Goal: Transaction & Acquisition: Purchase product/service

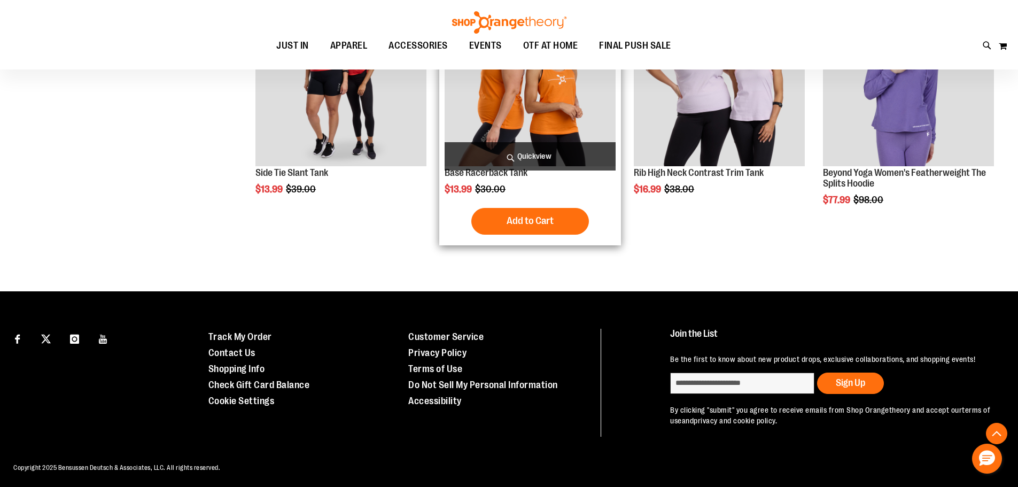
scroll to position [6250, 0]
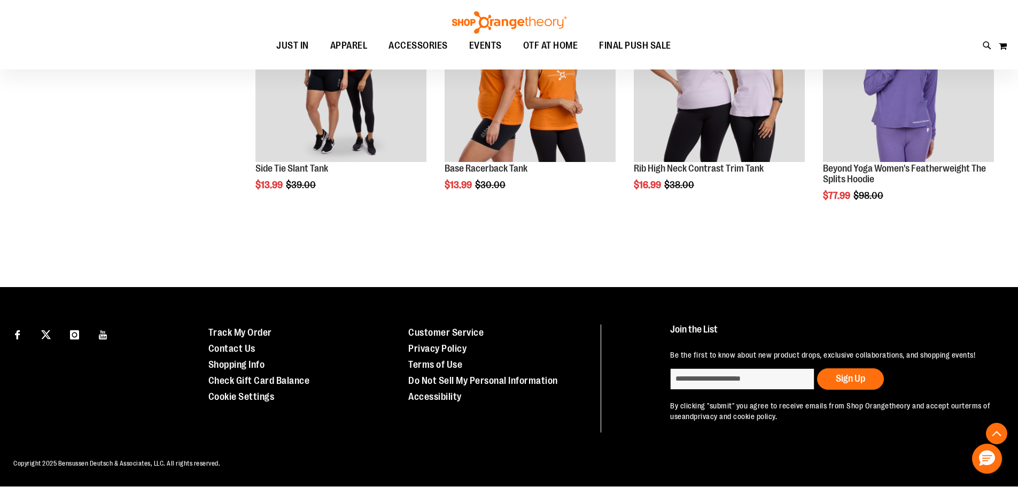
click at [595, 29] on div "Toggle Nav Search Popular Suggestions Advanced Search" at bounding box center [509, 34] width 1018 height 69
click at [568, 42] on span "OTF AT HOME" at bounding box center [550, 46] width 55 height 24
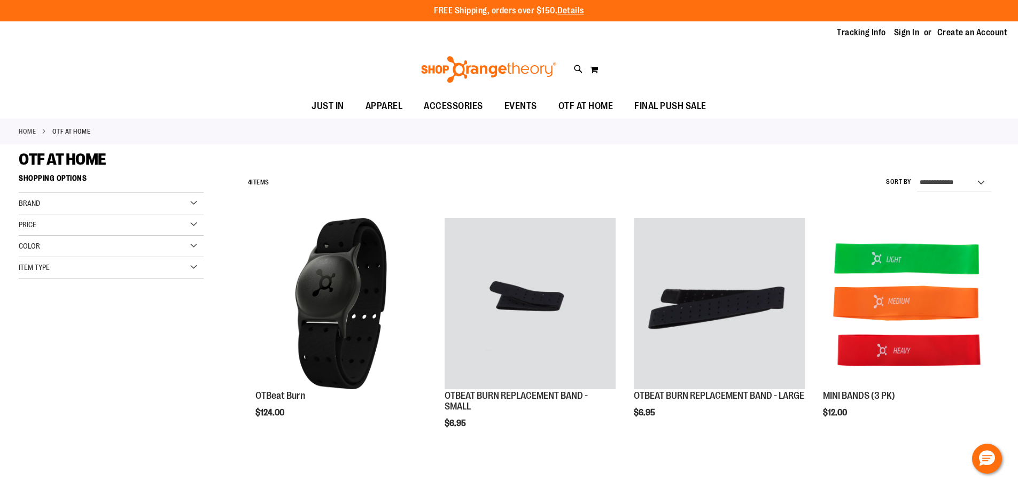
click at [472, 92] on div "Toggle Nav Search Popular Suggestions Advanced Search" at bounding box center [509, 69] width 1018 height 49
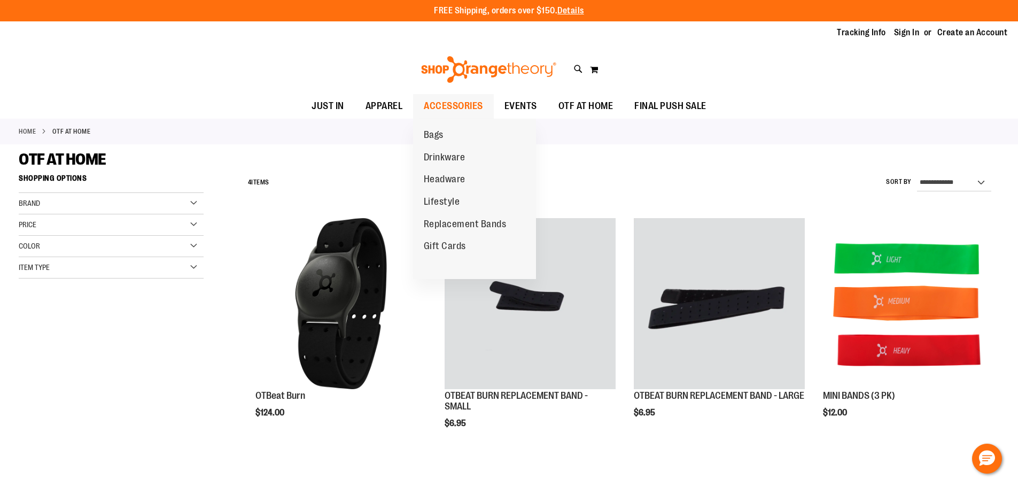
click at [470, 102] on span "ACCESSORIES" at bounding box center [453, 106] width 59 height 24
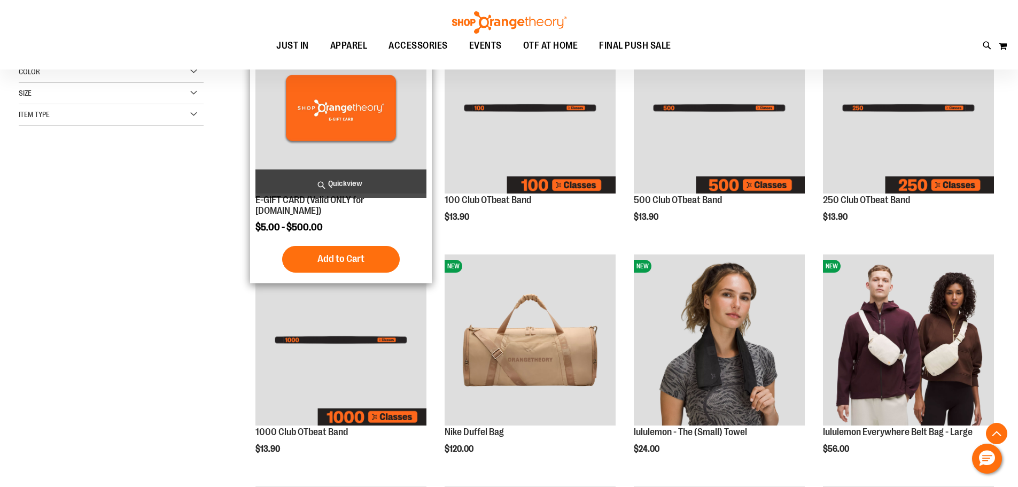
scroll to position [267, 0]
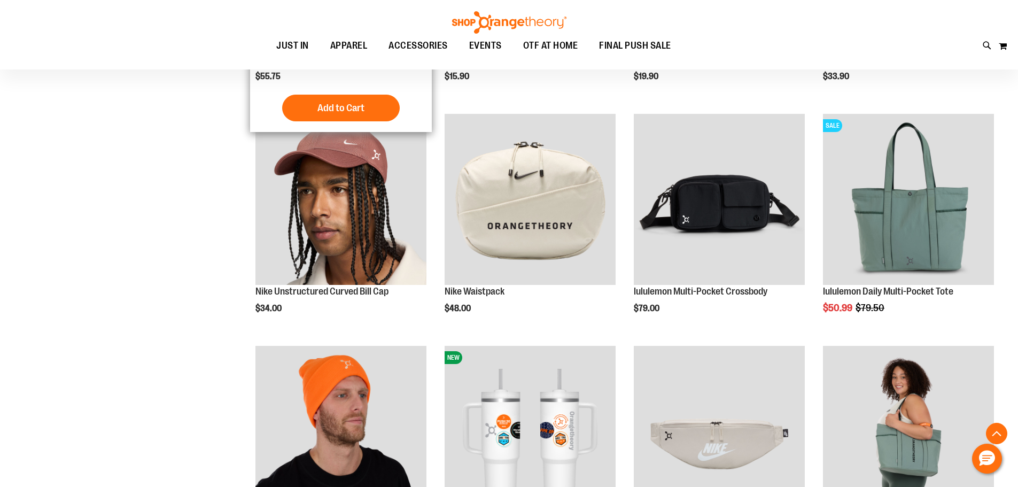
scroll to position [908, 0]
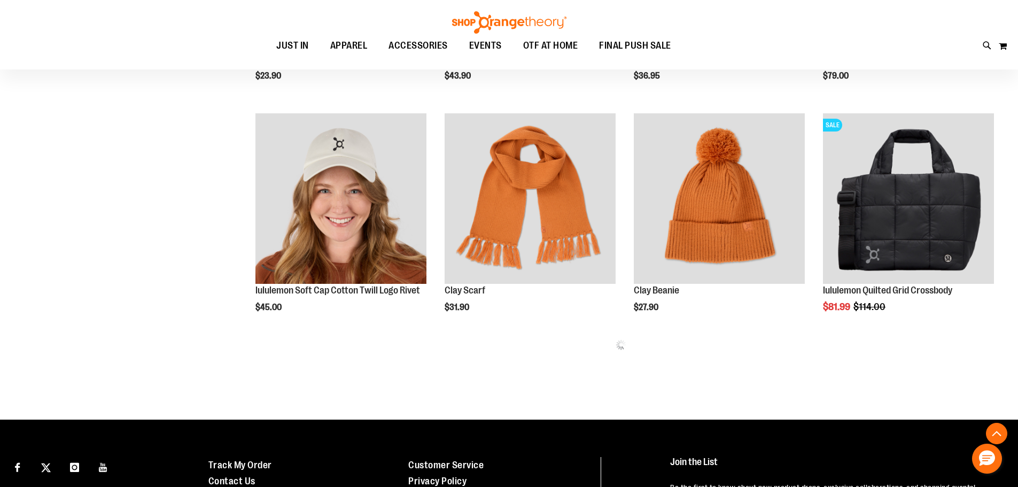
scroll to position [1388, 0]
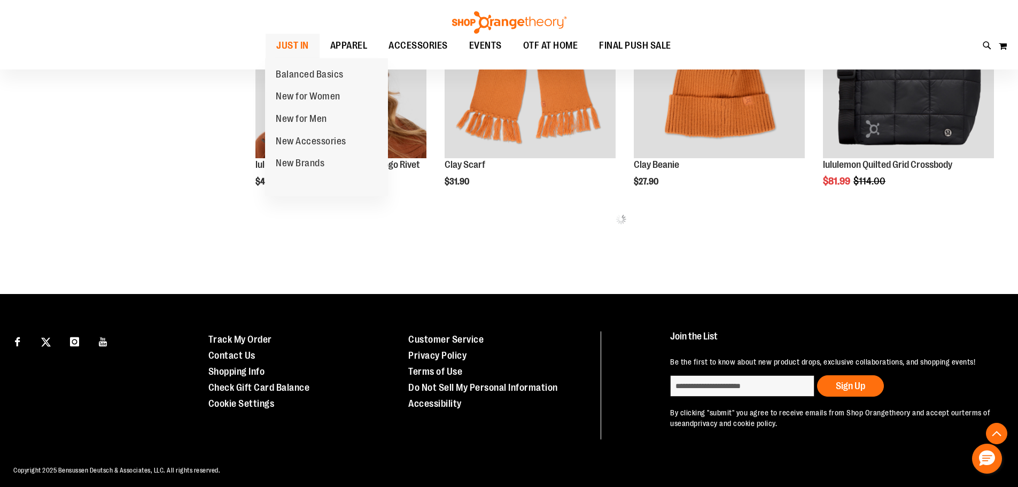
click at [293, 48] on span "JUST IN" at bounding box center [292, 46] width 33 height 24
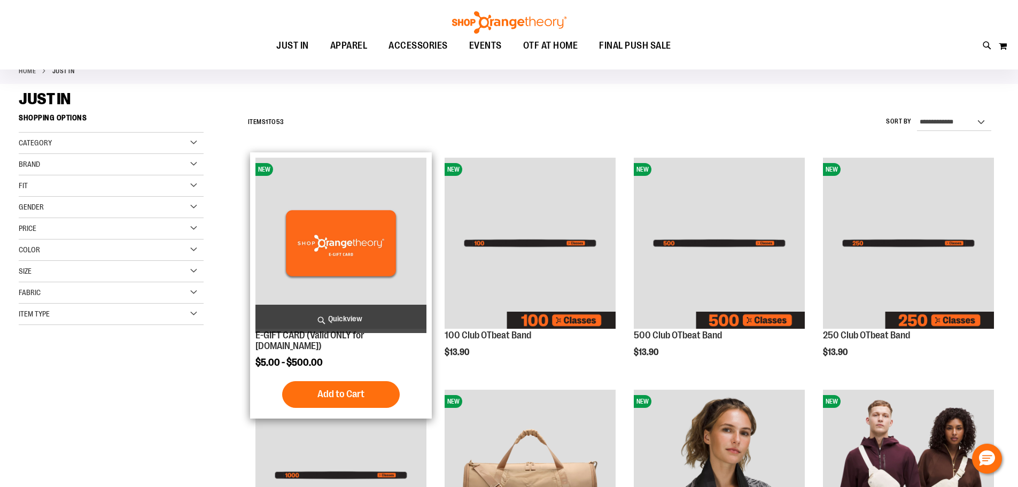
scroll to position [53, 0]
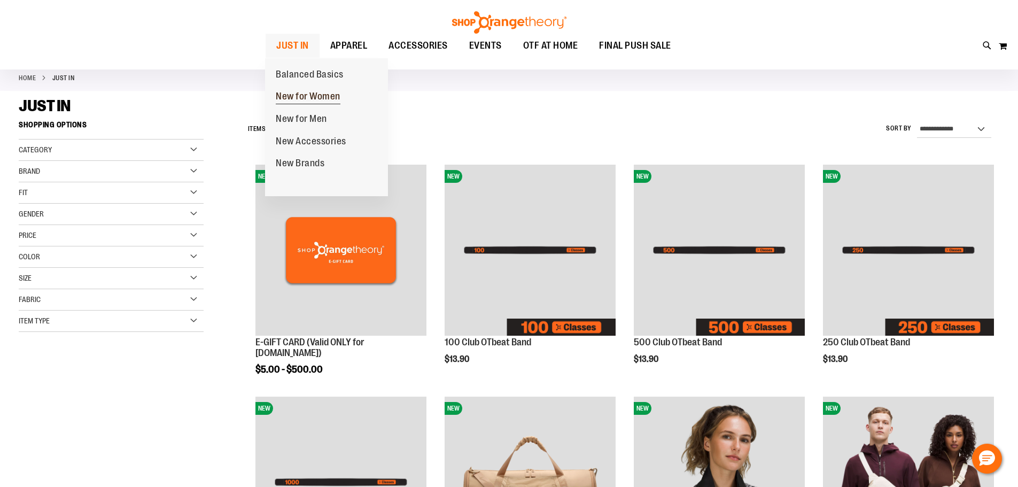
click at [306, 89] on link "New for Women" at bounding box center [308, 96] width 86 height 22
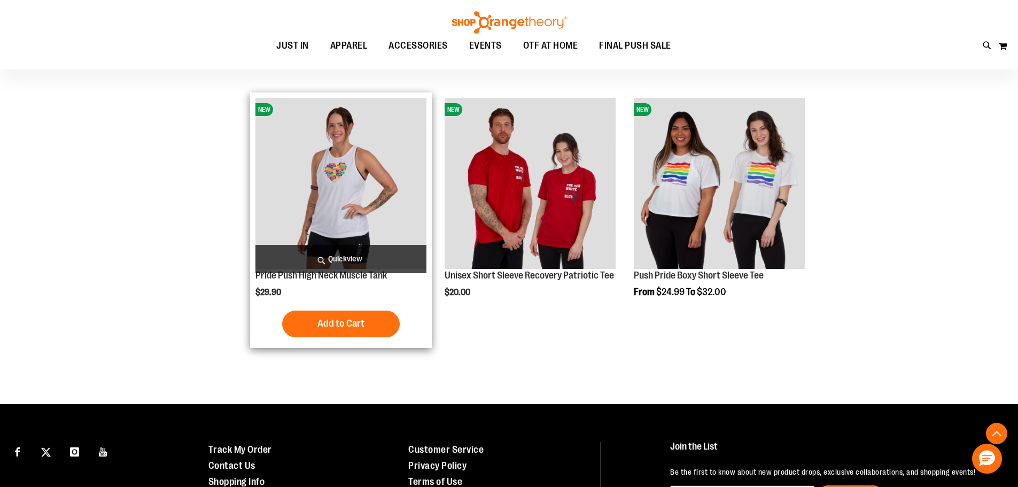
scroll to position [1709, 0]
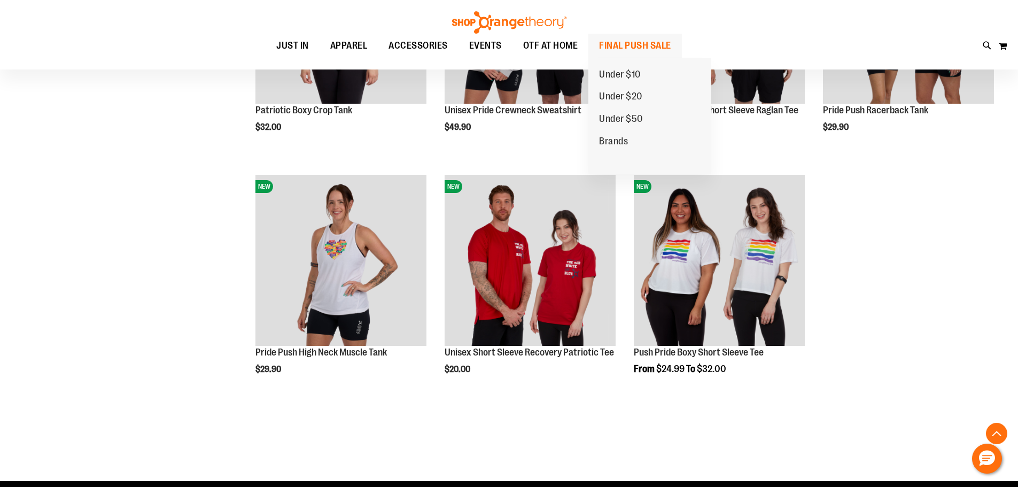
scroll to position [1602, 0]
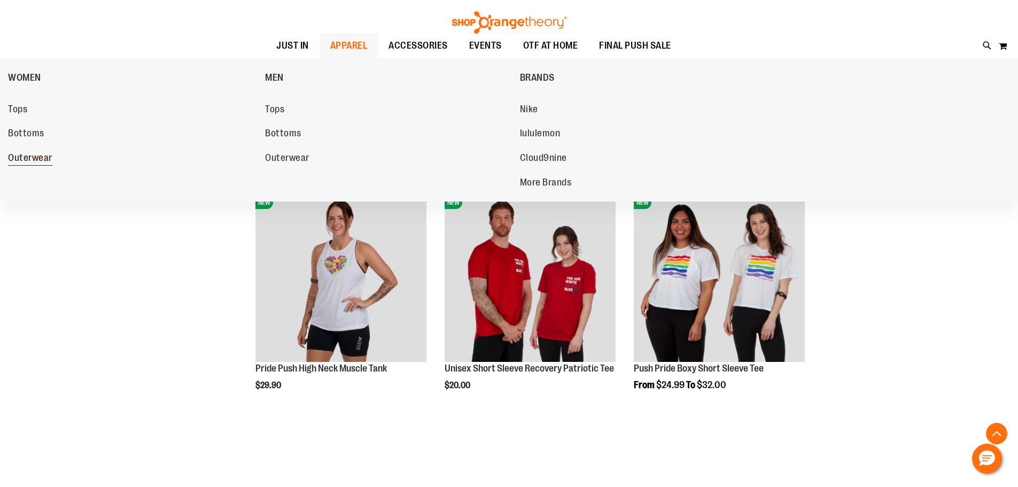
click at [24, 154] on span "Outerwear" at bounding box center [30, 158] width 44 height 13
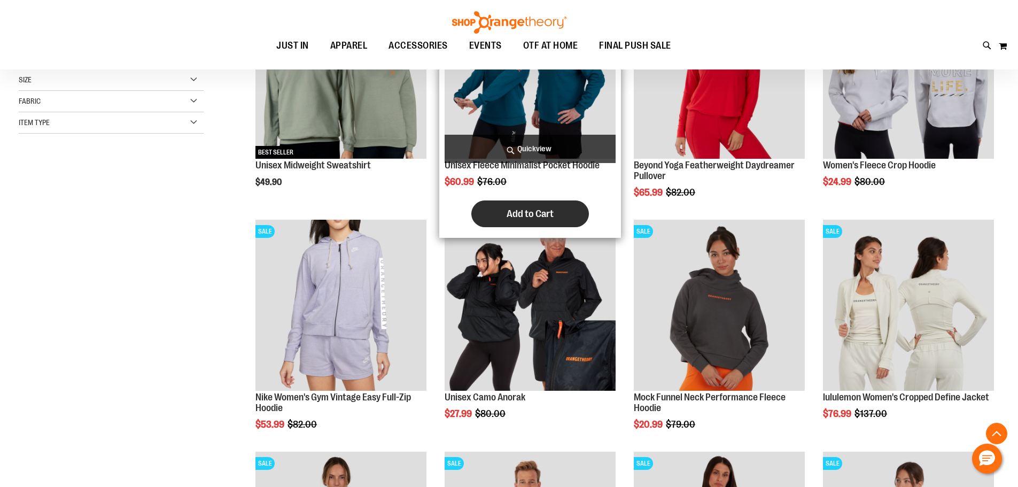
scroll to position [267, 0]
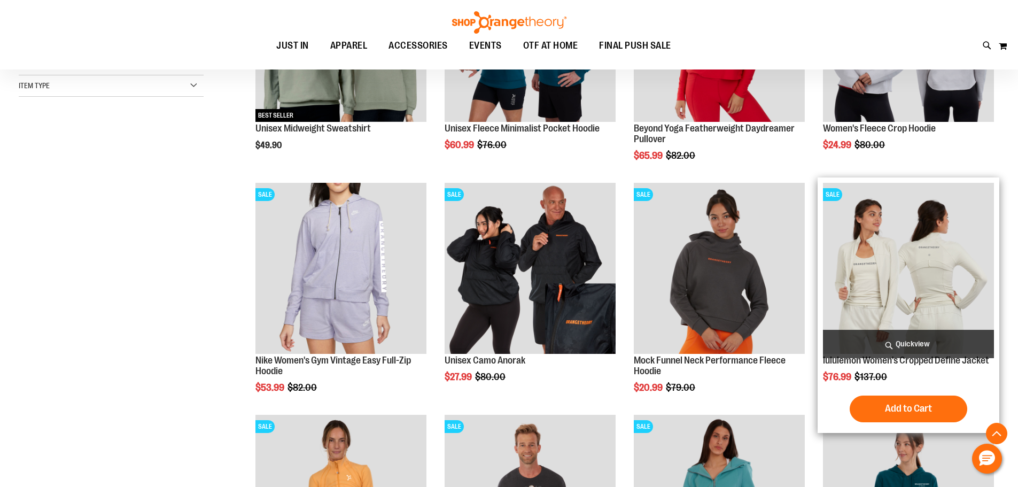
click at [873, 288] on img "product" at bounding box center [908, 268] width 171 height 171
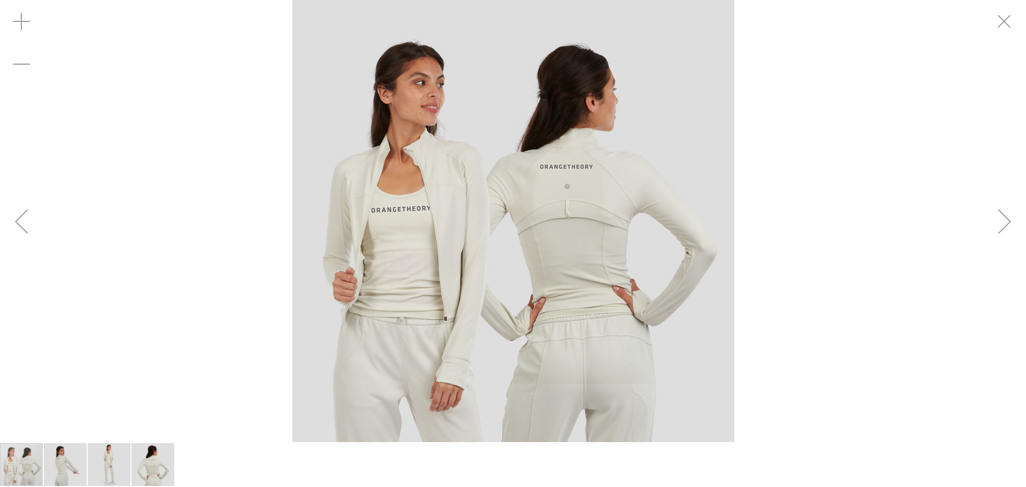
drag, startPoint x: 1021, startPoint y: 208, endPoint x: 1016, endPoint y: 201, distance: 8.8
click at [1016, 201] on div "Next" at bounding box center [1004, 221] width 43 height 43
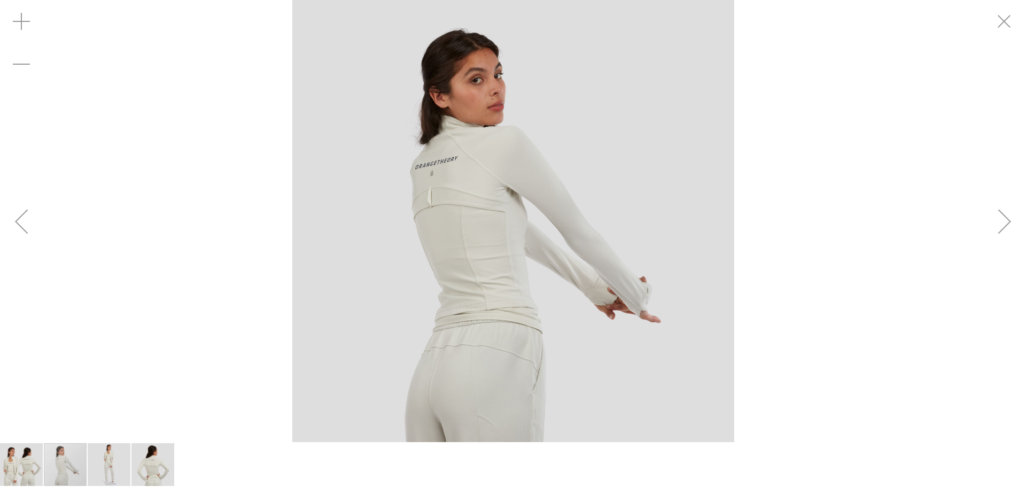
click at [998, 185] on div "Next" at bounding box center [1004, 221] width 43 height 442
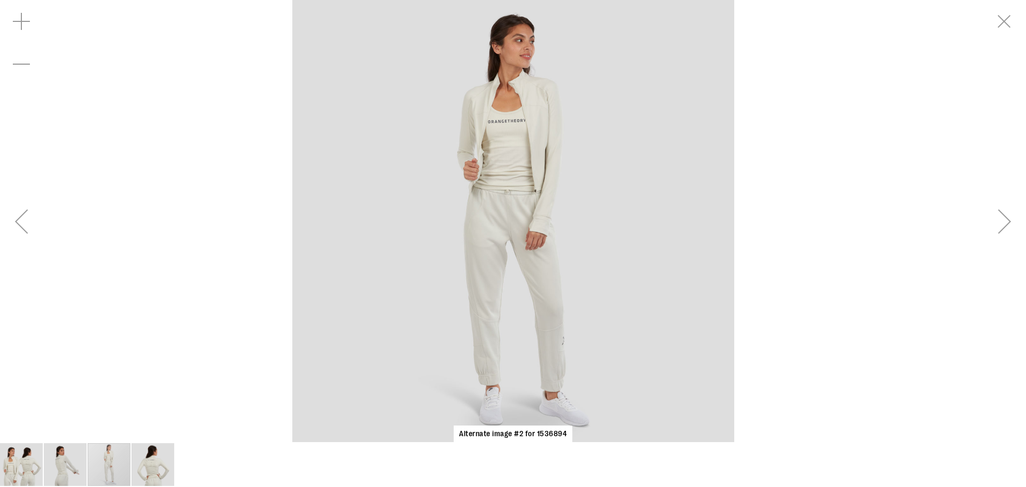
click at [998, 185] on div "Next" at bounding box center [1004, 221] width 43 height 442
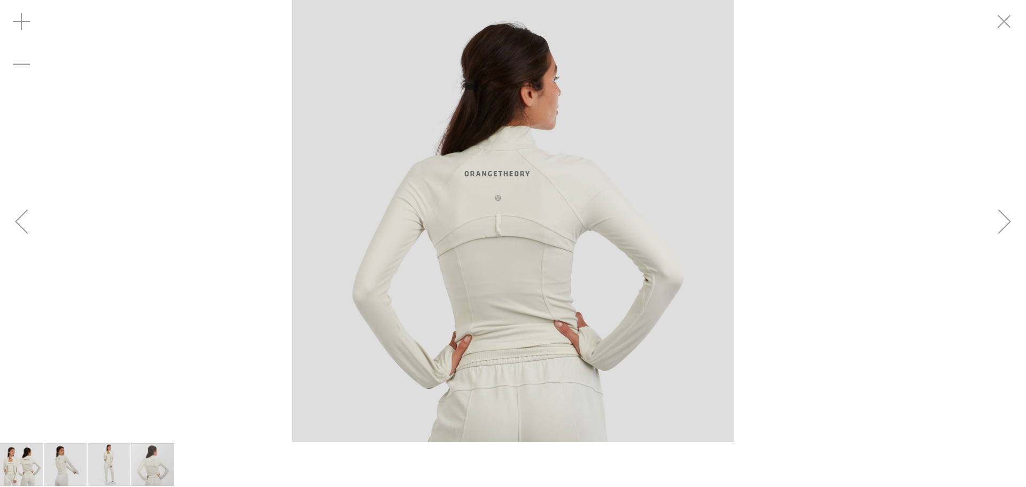
click at [998, 185] on div "Next" at bounding box center [1004, 221] width 43 height 442
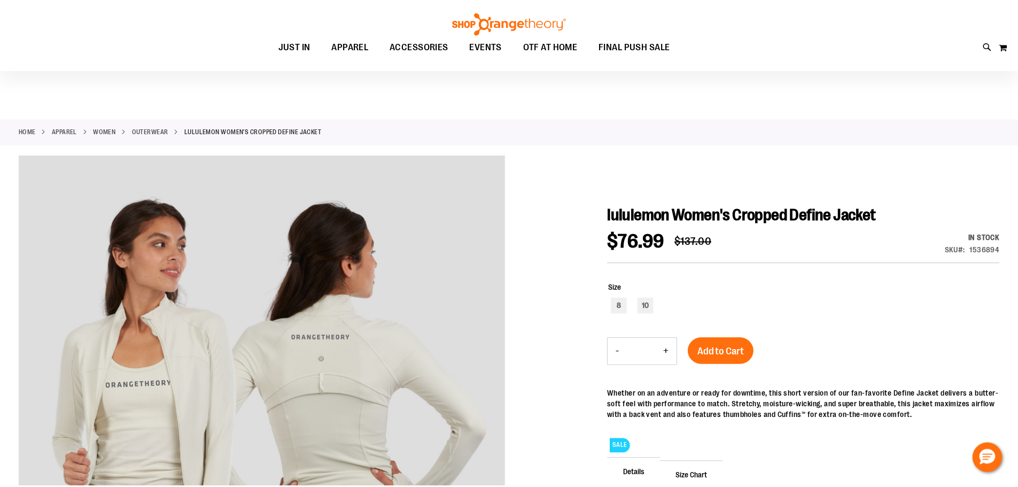
scroll to position [106, 0]
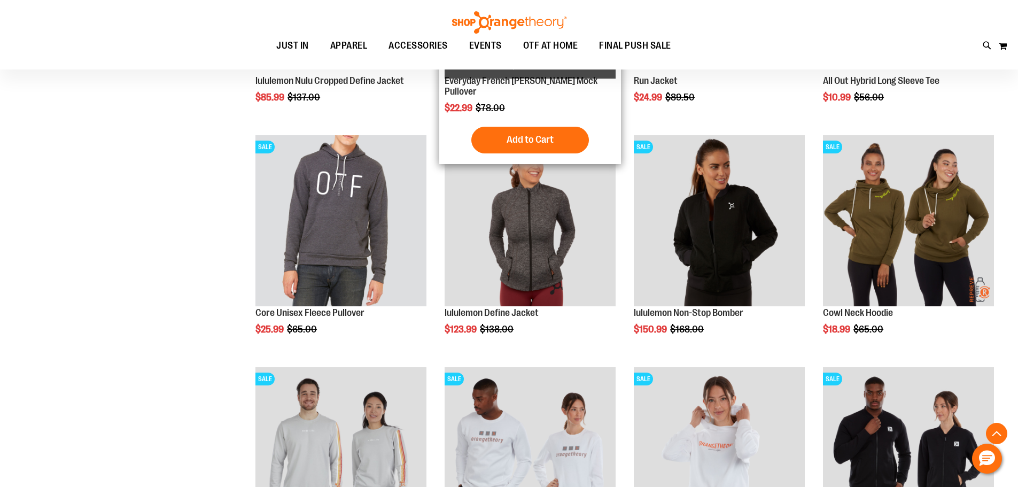
scroll to position [896, 0]
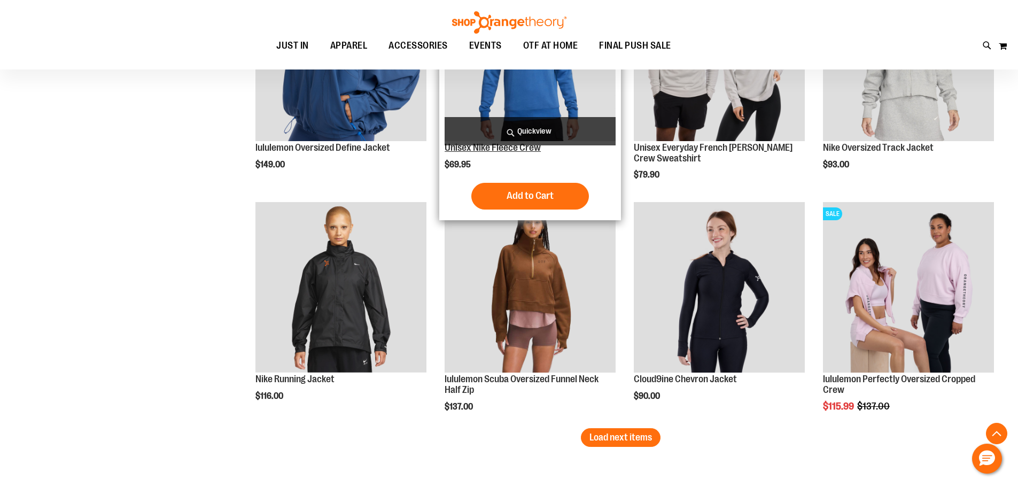
scroll to position [1965, 0]
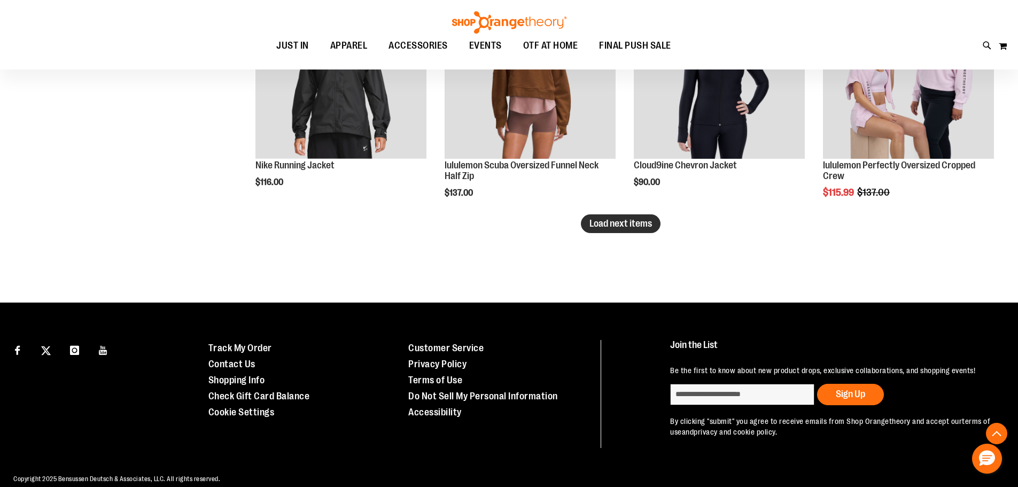
click at [607, 221] on span "Load next items" at bounding box center [620, 223] width 63 height 11
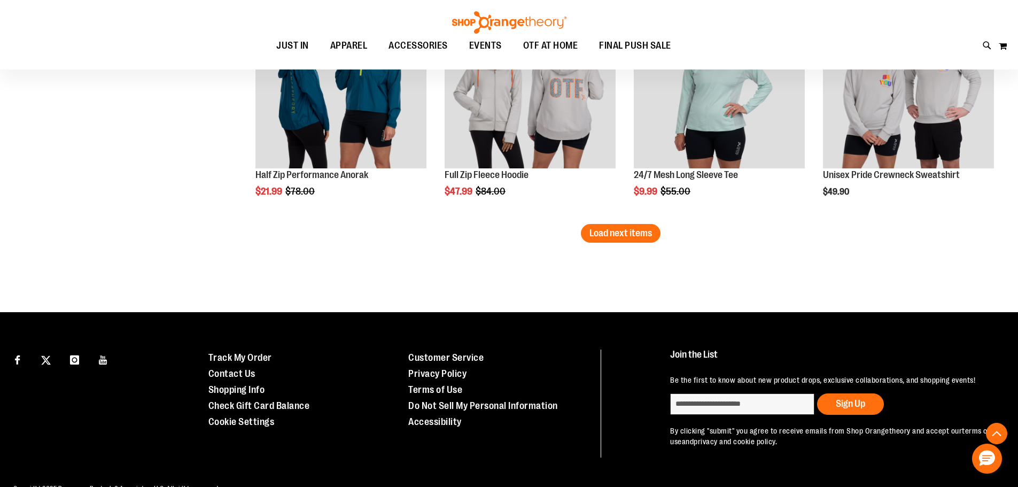
scroll to position [2659, 0]
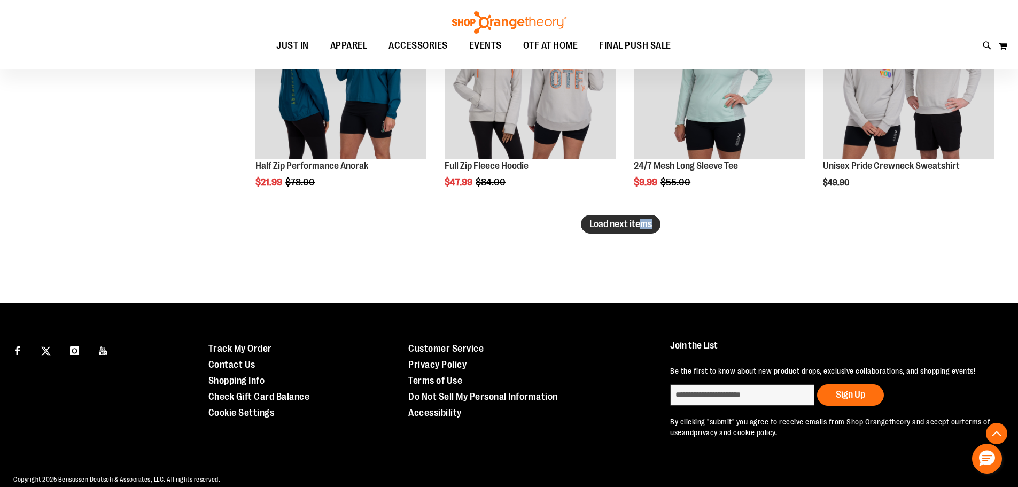
click at [604, 231] on button "Load next items" at bounding box center [621, 224] width 80 height 19
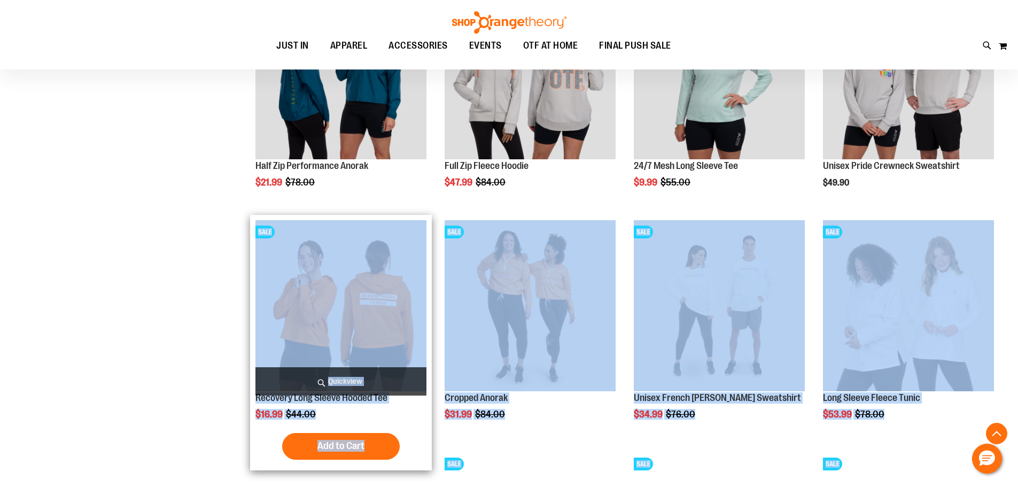
click at [276, 268] on img "product" at bounding box center [340, 305] width 171 height 171
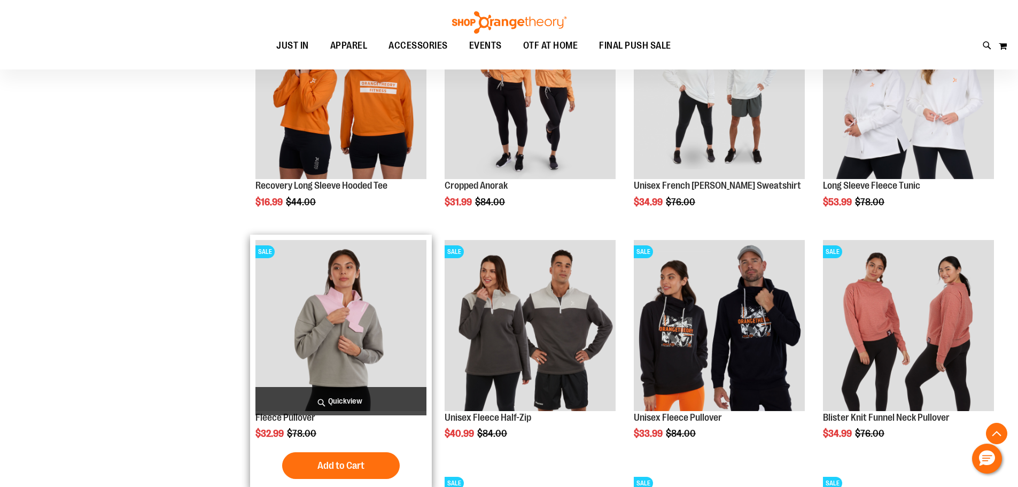
scroll to position [2873, 0]
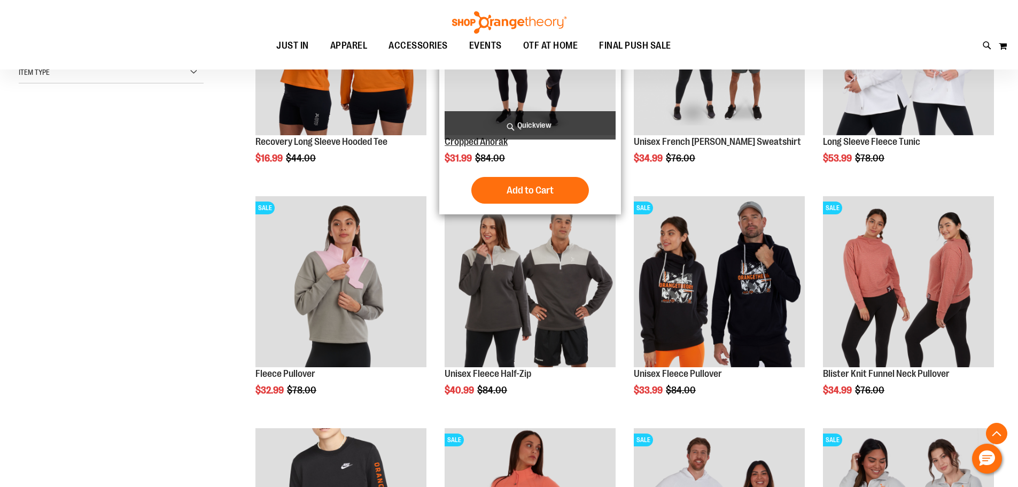
scroll to position [320, 0]
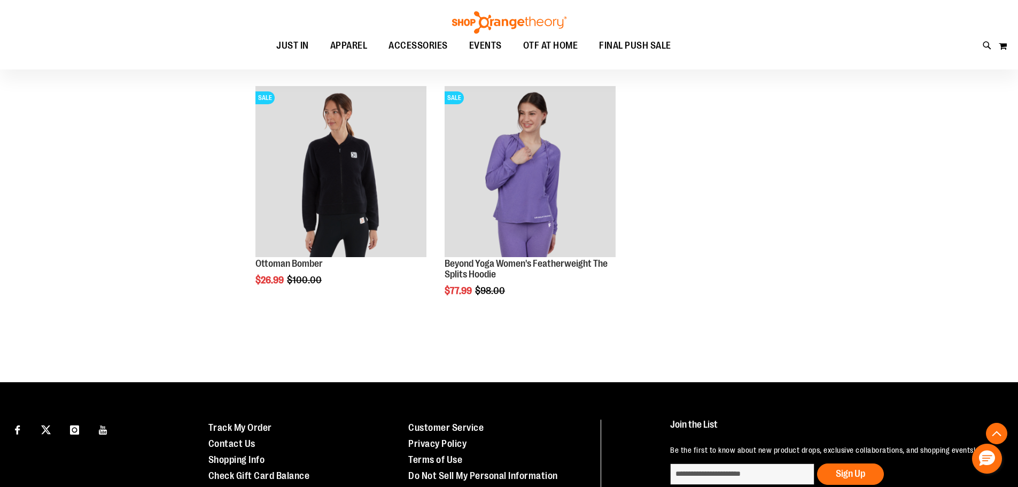
scroll to position [854, 0]
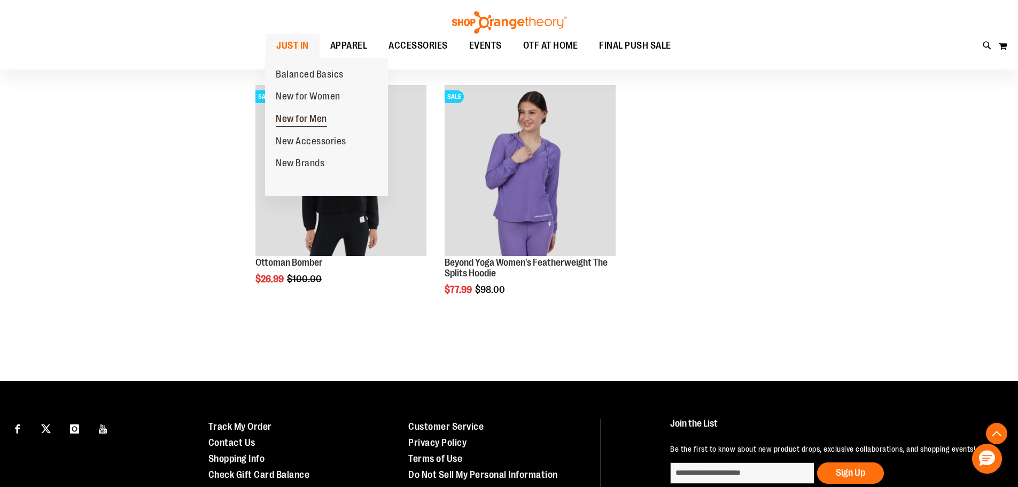
click at [324, 122] on span "New for Men" at bounding box center [301, 119] width 51 height 13
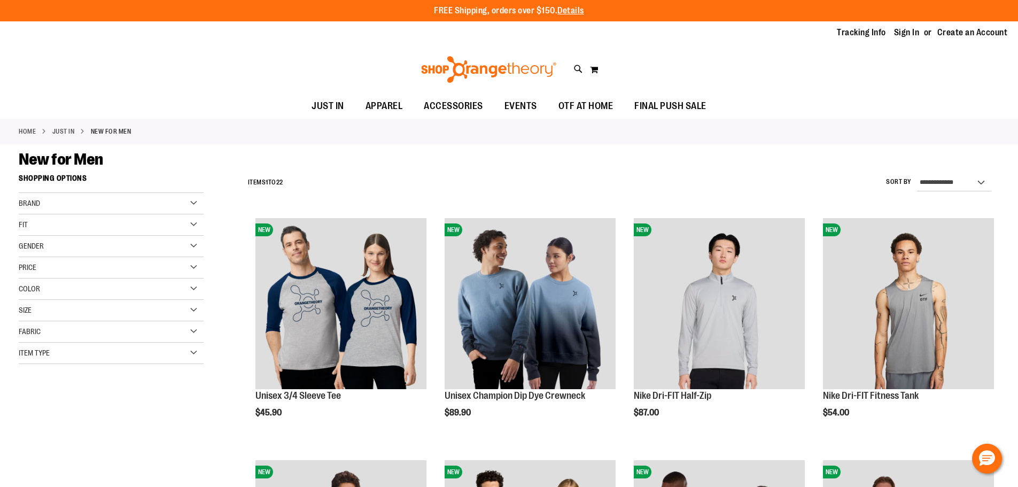
click at [103, 307] on div "Size" at bounding box center [111, 310] width 185 height 21
click at [38, 333] on div "XS" at bounding box center [34, 337] width 16 height 16
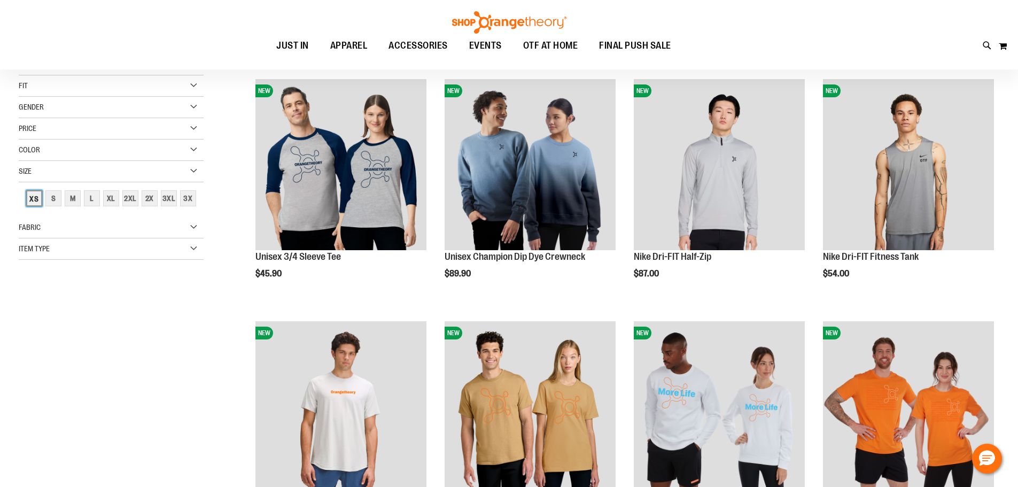
scroll to position [169, 0]
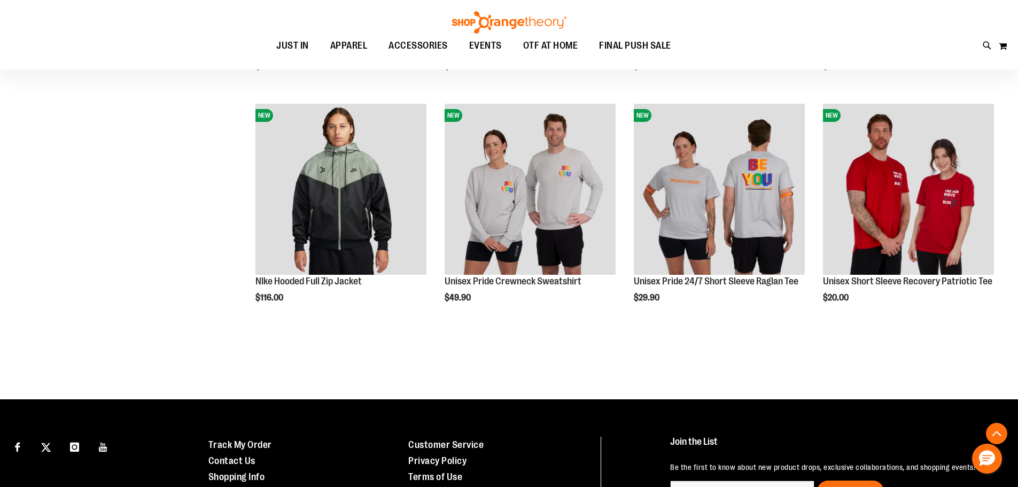
scroll to position [596, 0]
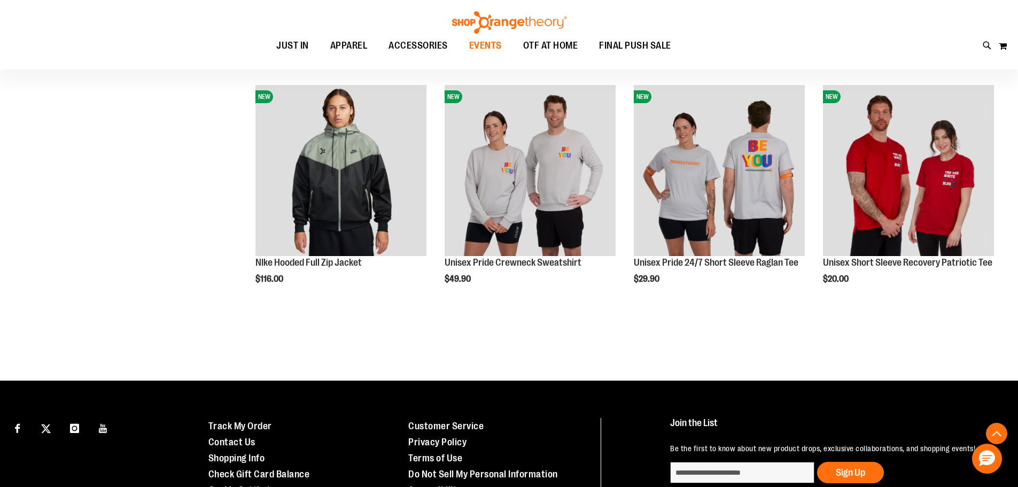
click at [474, 44] on span "EVENTS" at bounding box center [485, 46] width 33 height 24
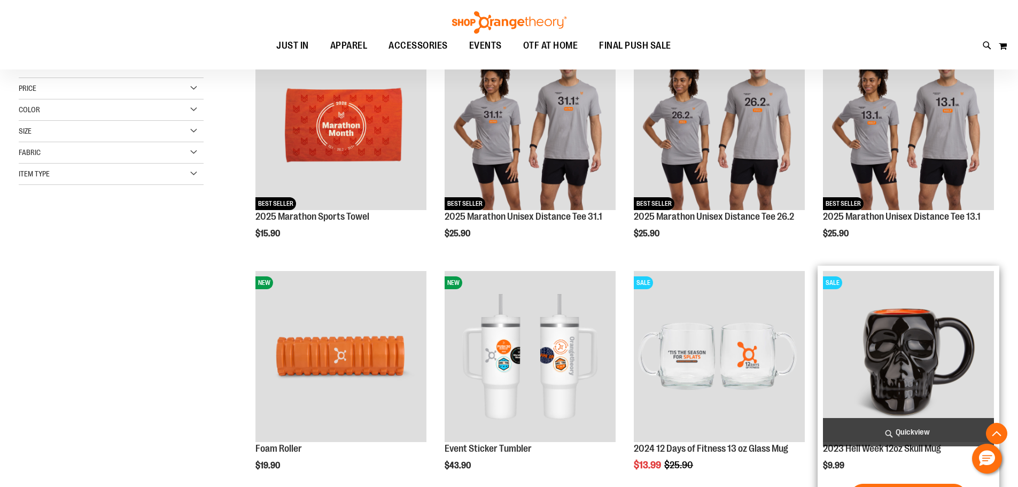
scroll to position [160, 0]
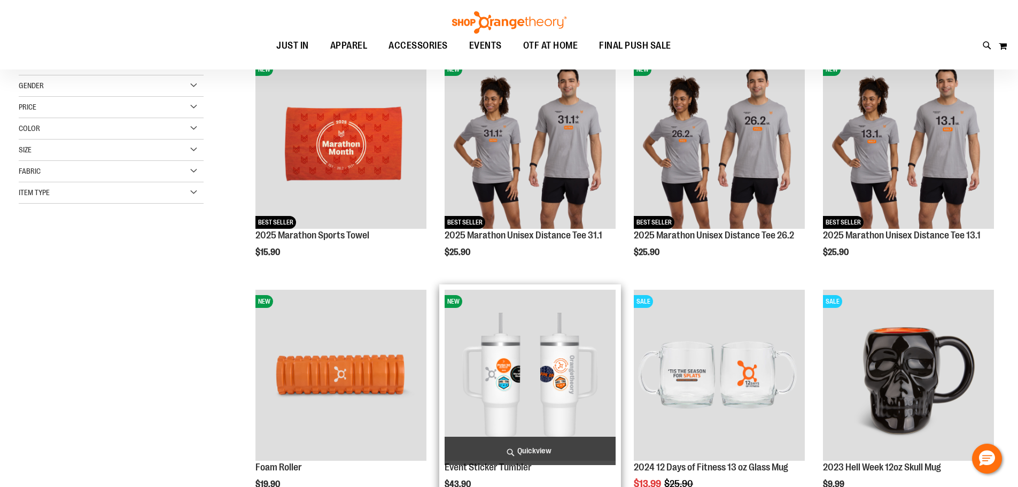
click at [563, 372] on img "product" at bounding box center [529, 375] width 171 height 171
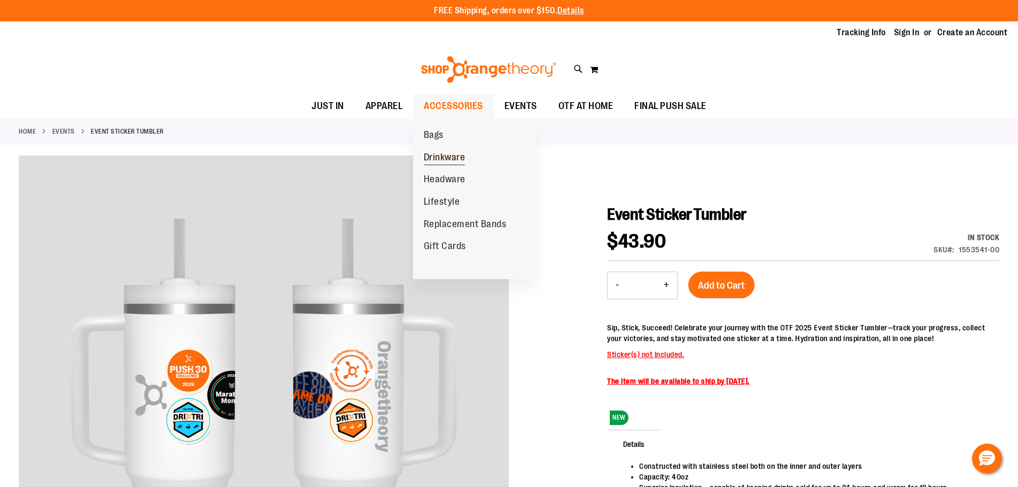
click at [440, 152] on span "Drinkware" at bounding box center [445, 158] width 42 height 13
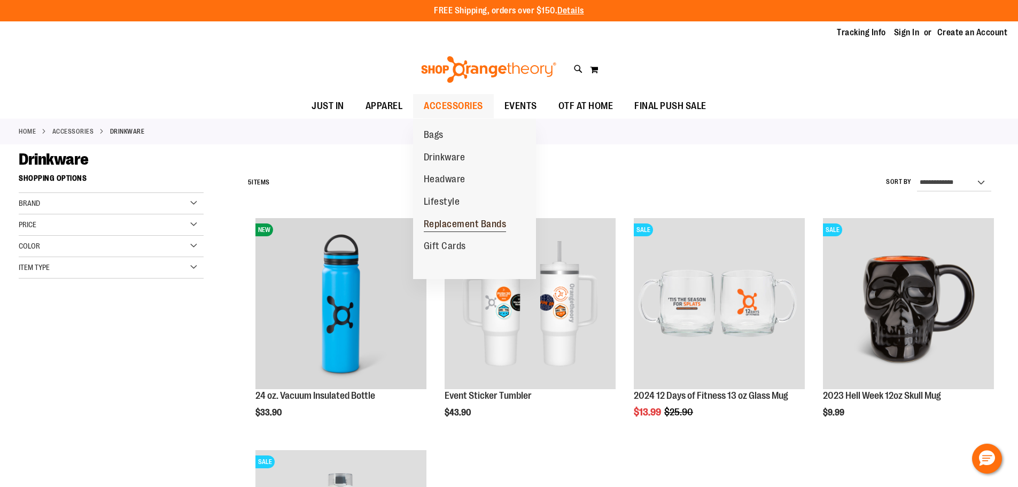
click at [449, 214] on link "Replacement Bands" at bounding box center [465, 224] width 104 height 22
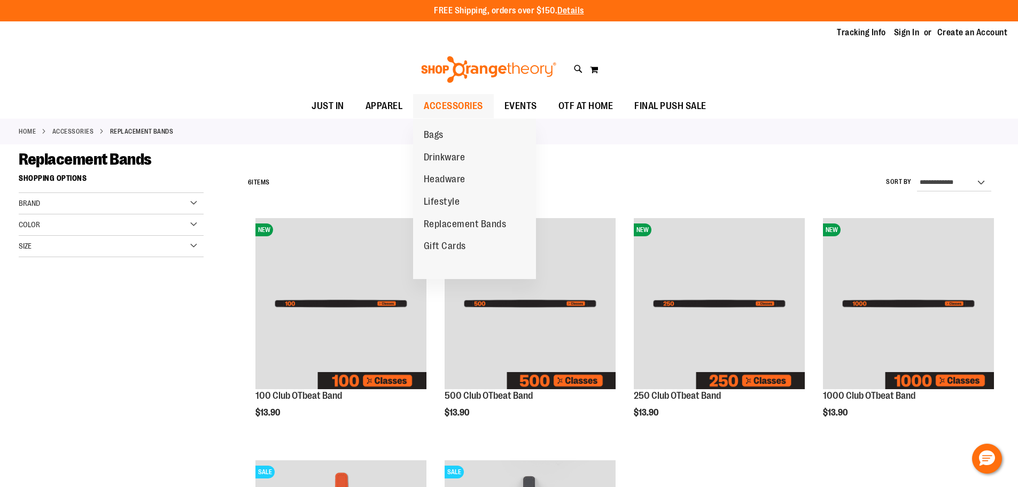
click at [452, 112] on span "ACCESSORIES" at bounding box center [453, 106] width 59 height 24
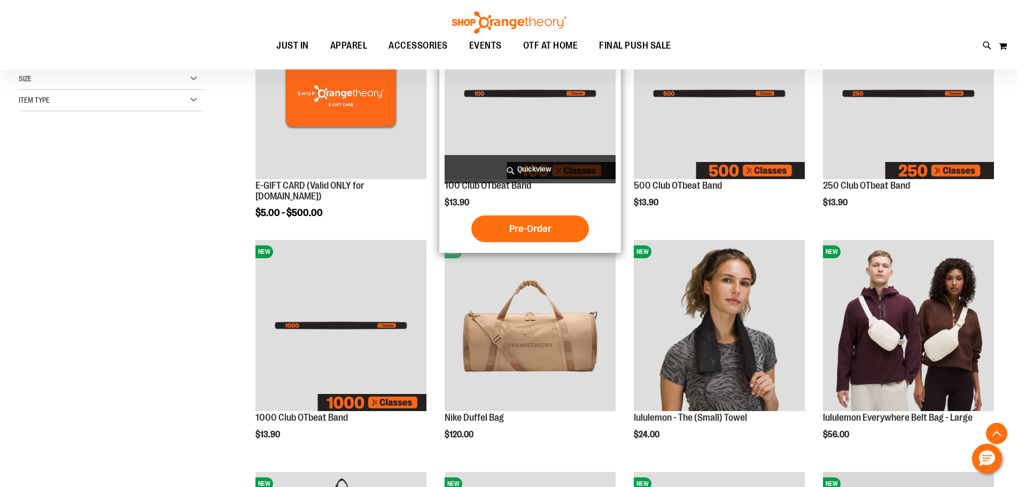
scroll to position [213, 0]
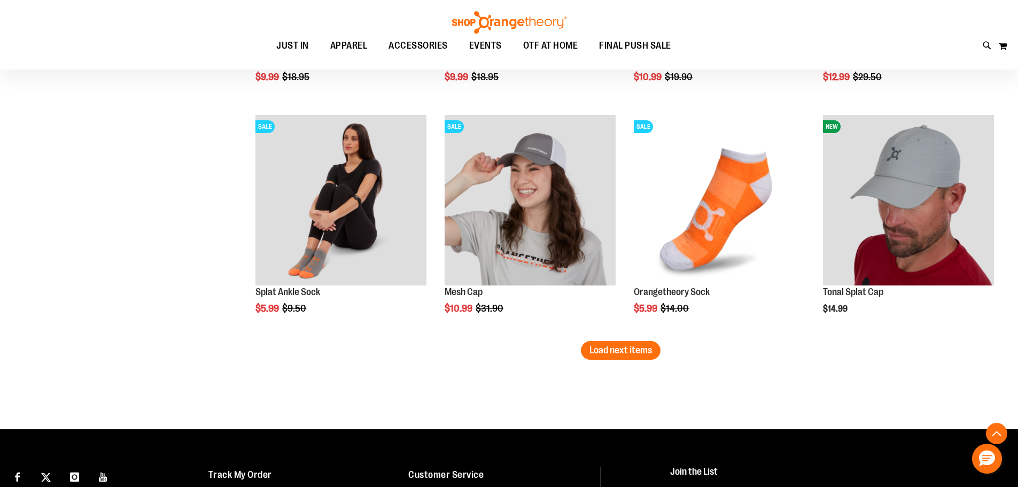
scroll to position [1976, 0]
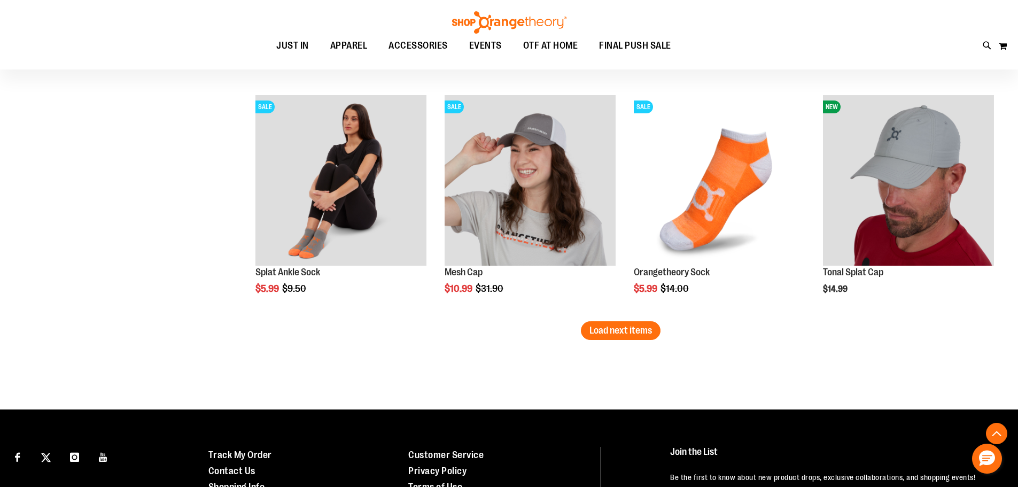
click at [631, 323] on button "Load next items" at bounding box center [621, 330] width 80 height 19
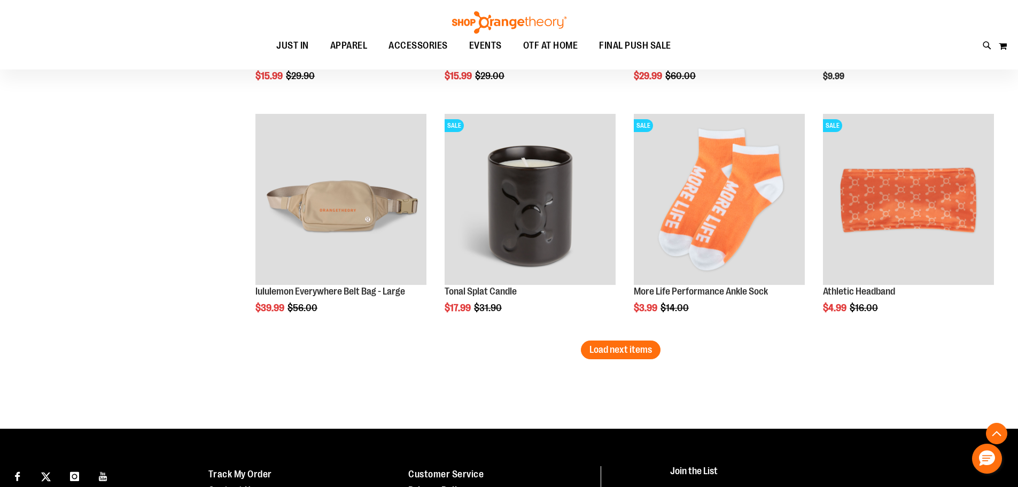
scroll to position [2671, 0]
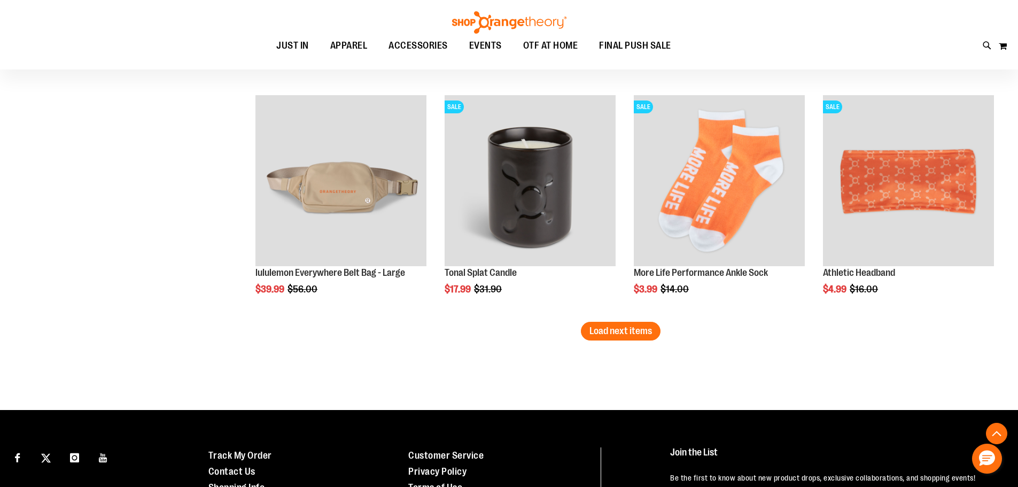
click at [483, 44] on span "EVENTS" at bounding box center [485, 46] width 33 height 24
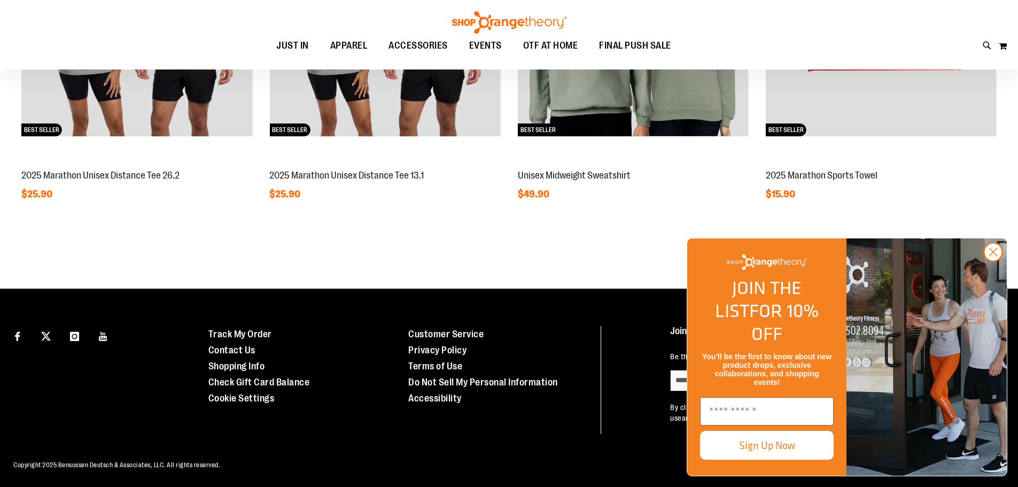
scroll to position [1123, 0]
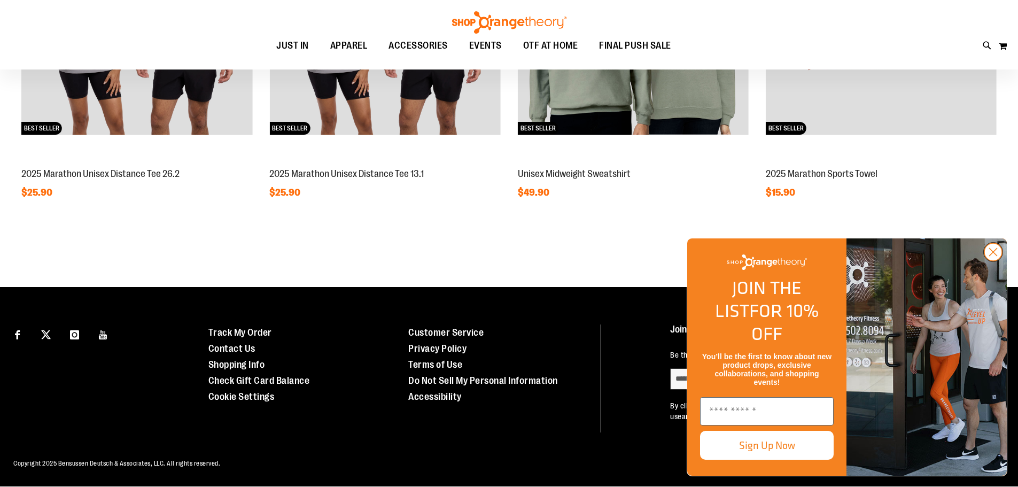
click at [993, 261] on circle "Close dialog" at bounding box center [993, 252] width 18 height 18
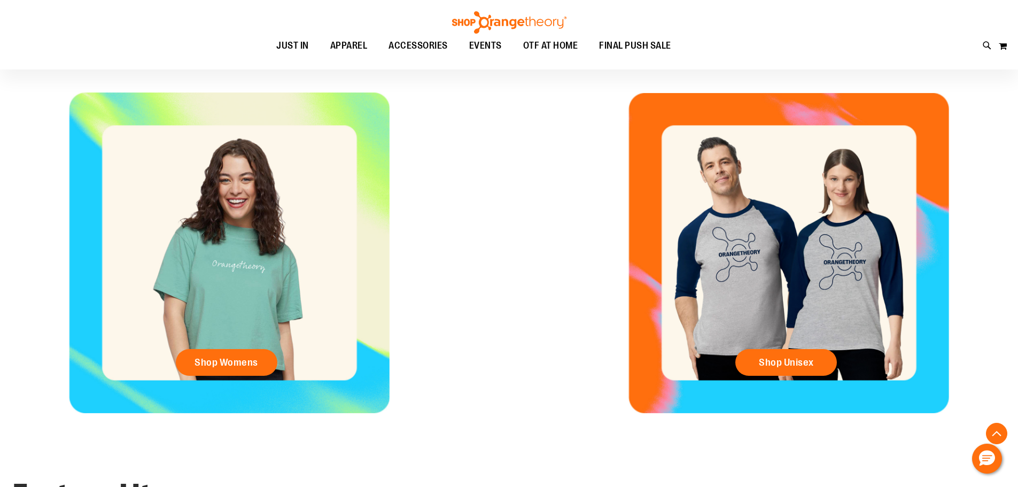
scroll to position [482, 0]
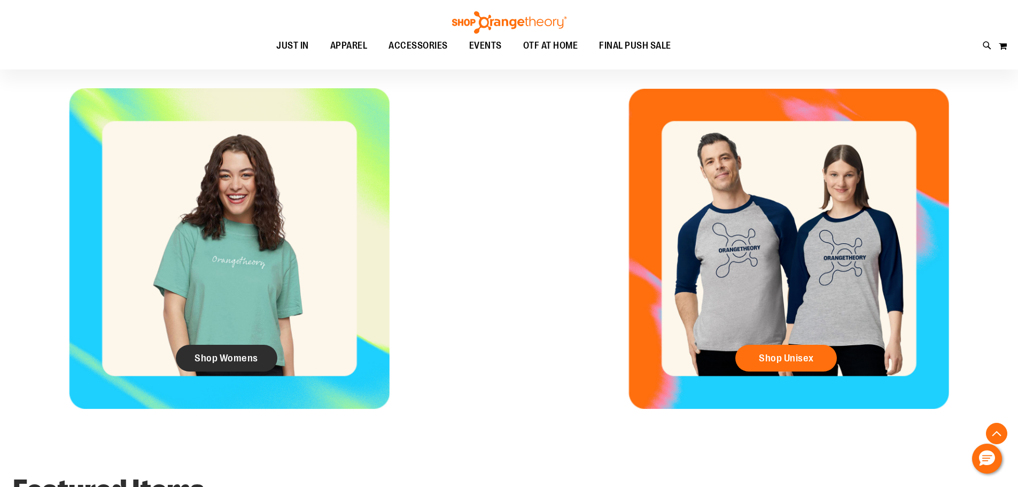
click at [225, 350] on link "Shop Womens" at bounding box center [227, 358] width 102 height 27
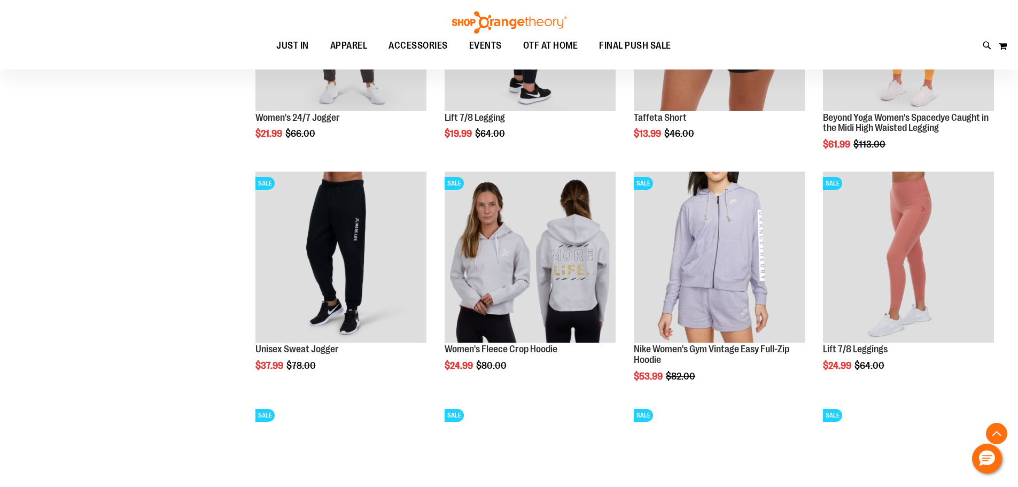
scroll to position [747, 0]
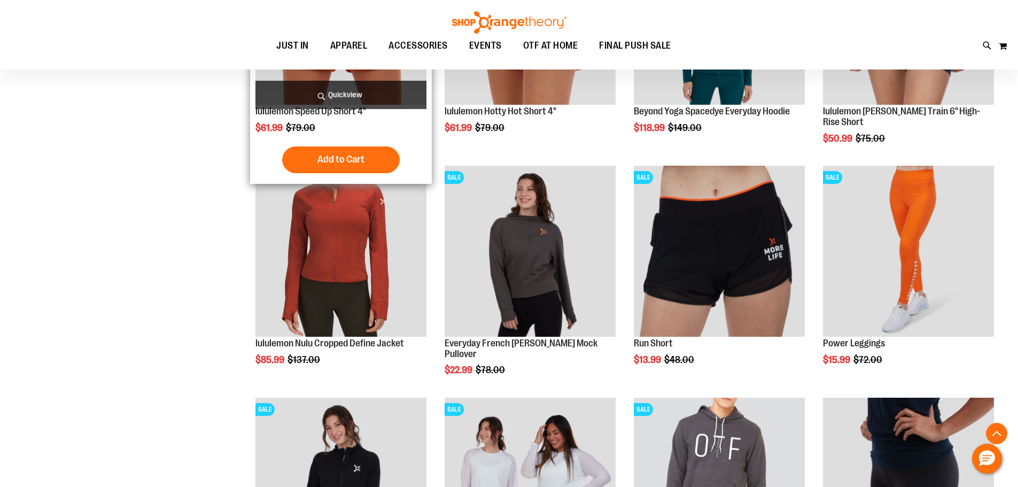
scroll to position [1709, 0]
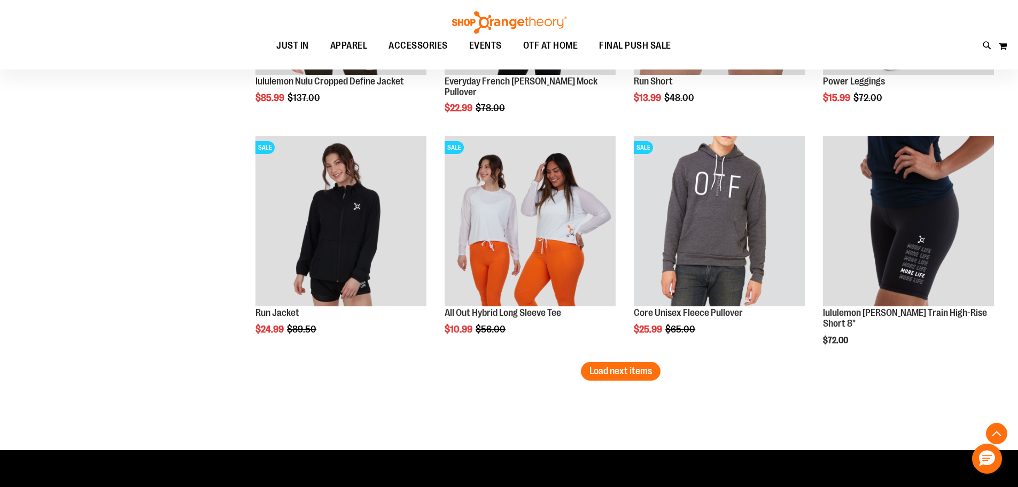
scroll to position [1976, 0]
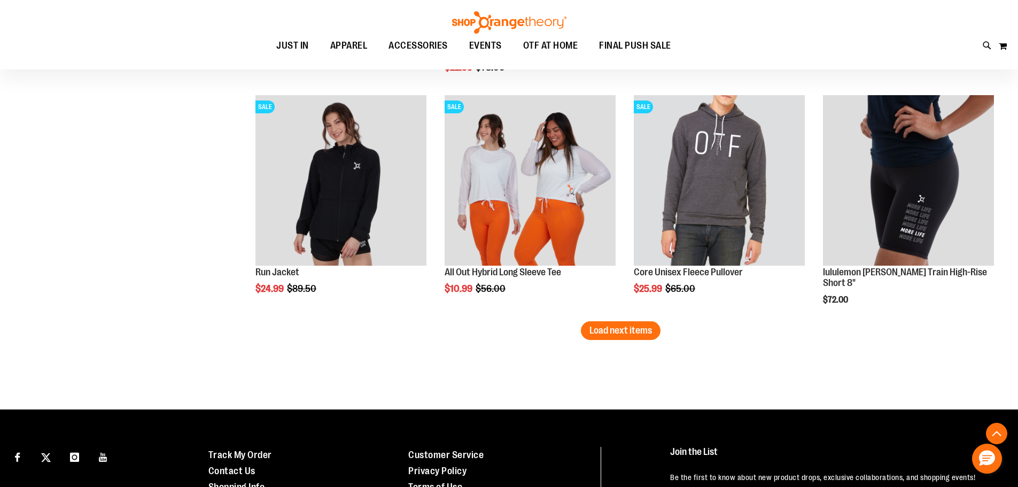
click at [261, 358] on div "Page You're currently reading page 1 Page 2 Page 3 Page 4 Page 5" at bounding box center [621, 361] width 756 height 11
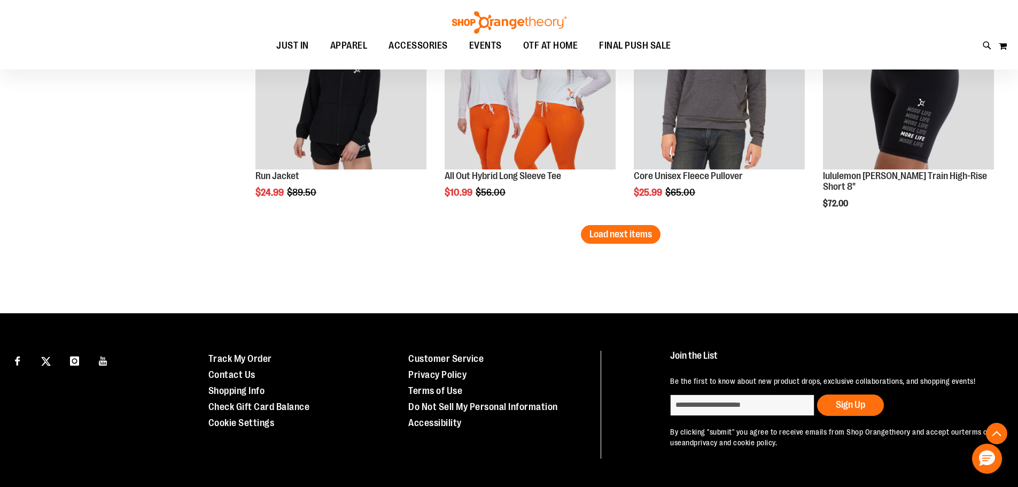
scroll to position [2098, 0]
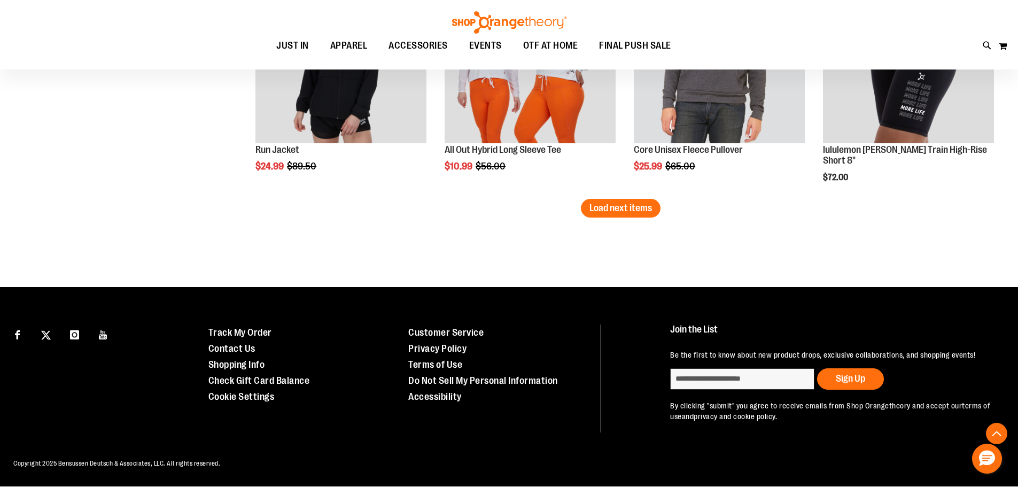
drag, startPoint x: 630, startPoint y: 210, endPoint x: 574, endPoint y: 228, distance: 58.8
click at [627, 209] on span "Load next items" at bounding box center [620, 207] width 63 height 11
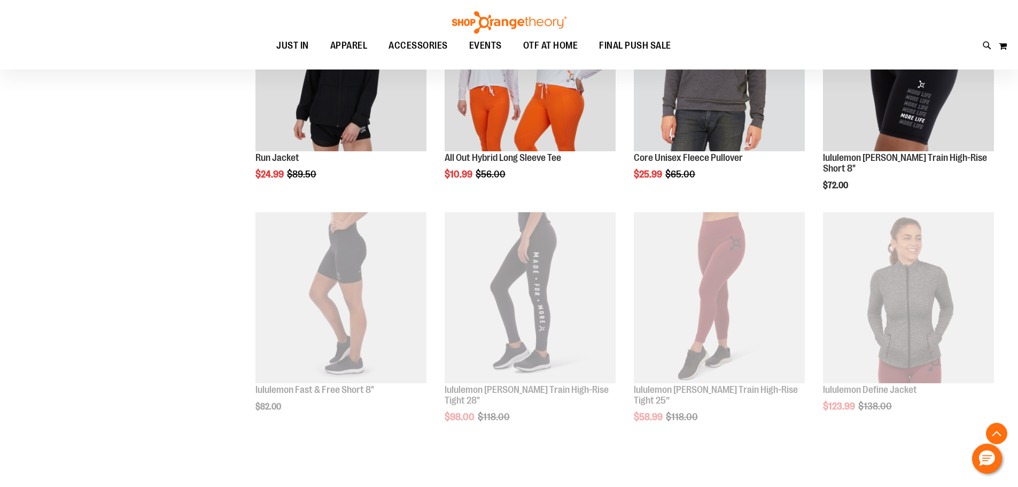
scroll to position [2098, 0]
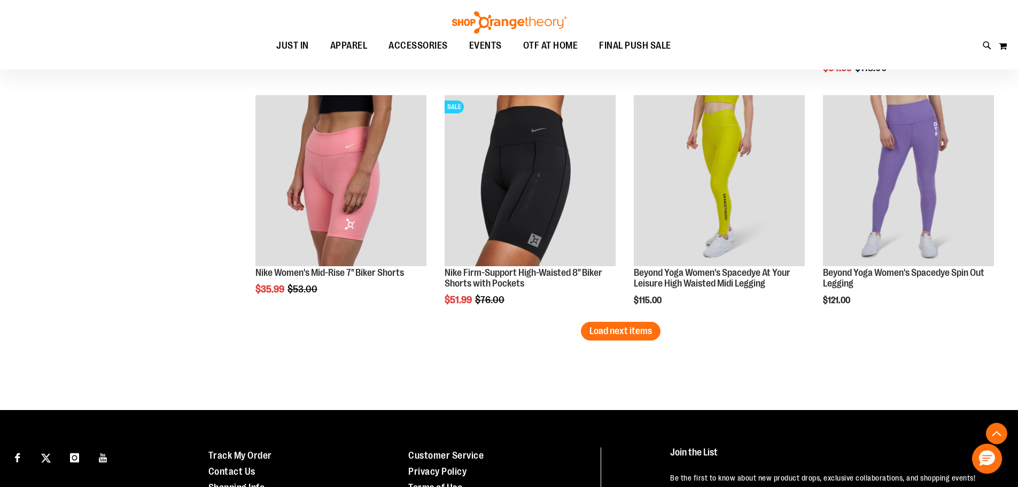
scroll to position [2686, 0]
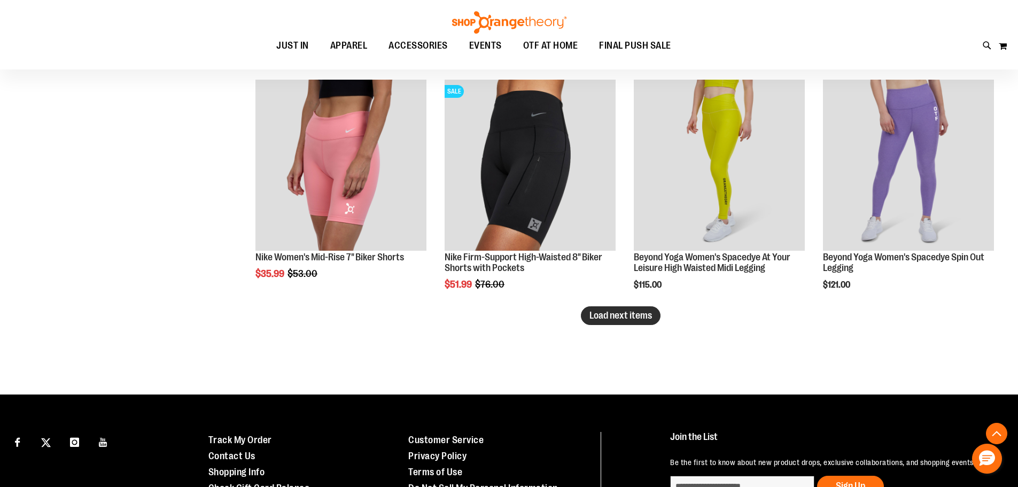
click at [626, 324] on button "Load next items" at bounding box center [621, 315] width 80 height 19
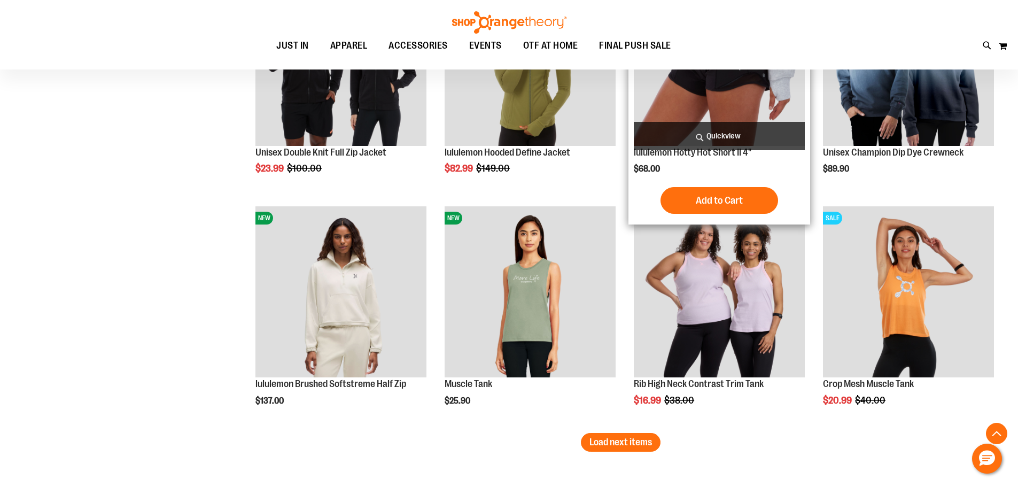
scroll to position [3327, 0]
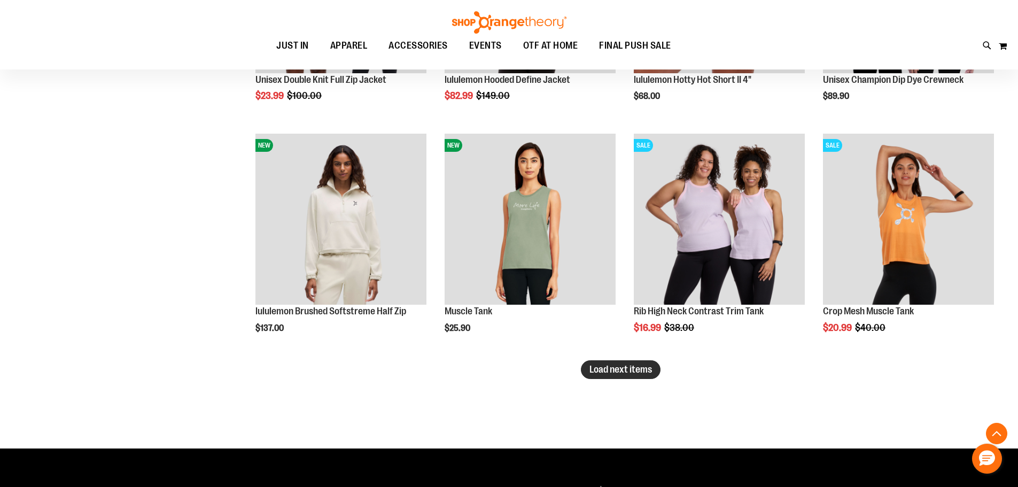
click at [621, 367] on span "Load next items" at bounding box center [620, 369] width 63 height 11
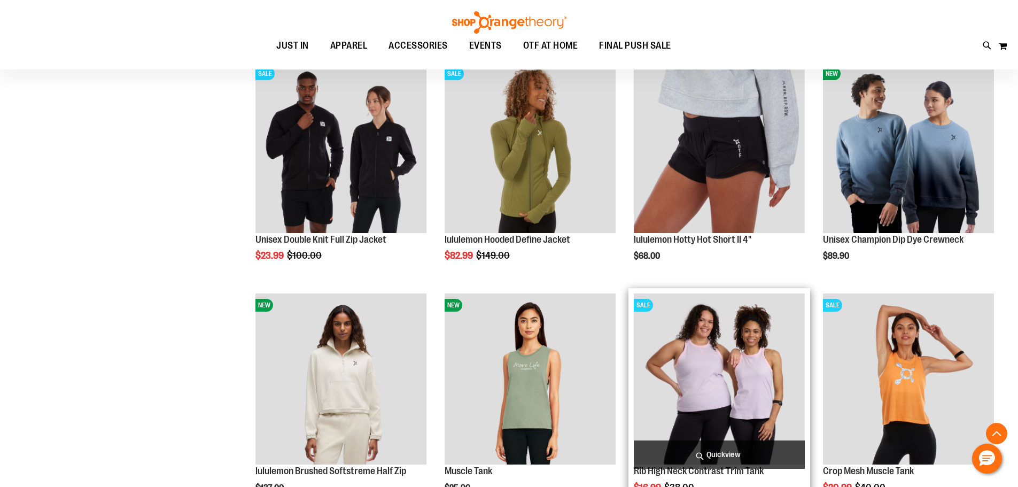
scroll to position [3167, 0]
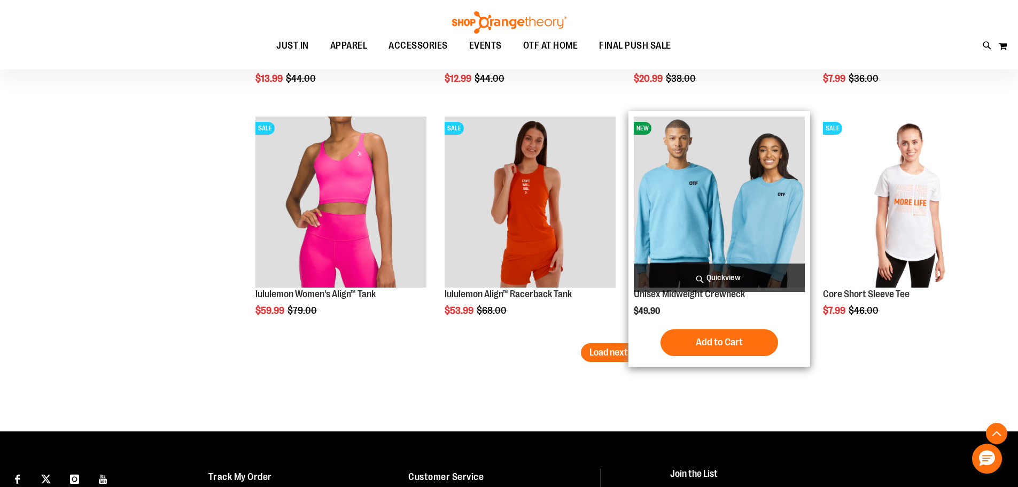
scroll to position [4075, 0]
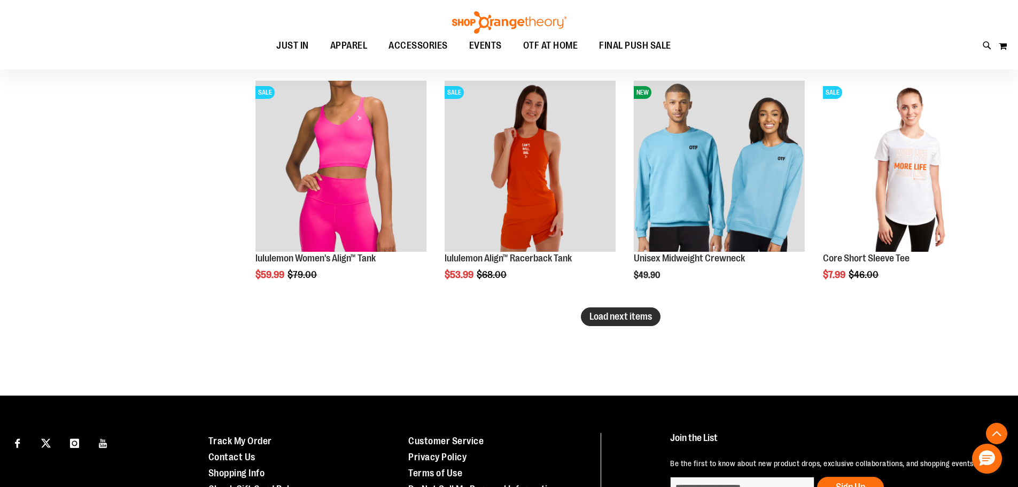
click at [588, 319] on button "Load next items" at bounding box center [621, 316] width 80 height 19
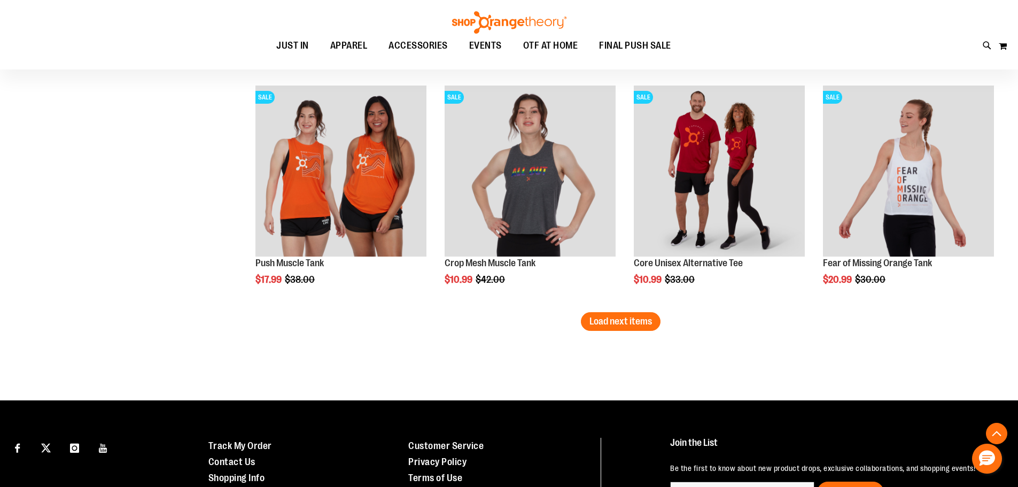
scroll to position [4770, 0]
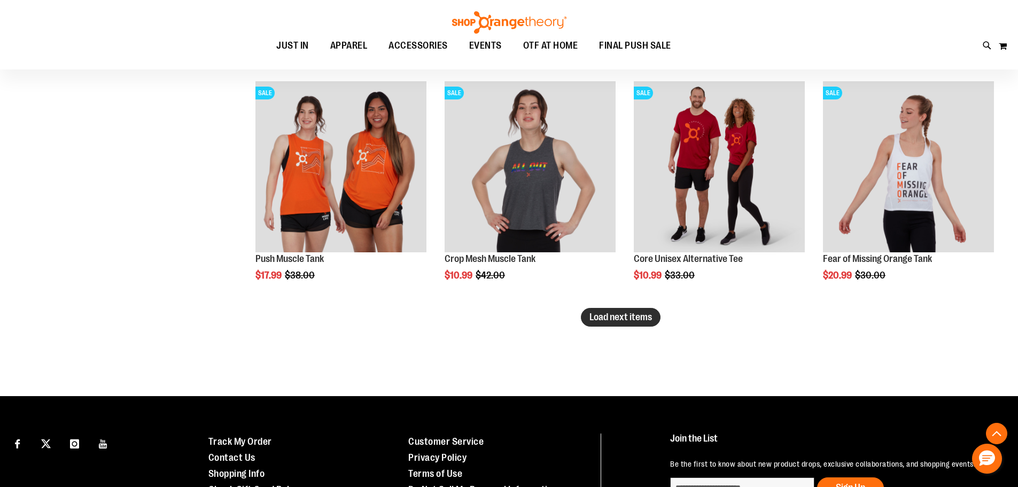
click at [637, 321] on span "Load next items" at bounding box center [620, 316] width 63 height 11
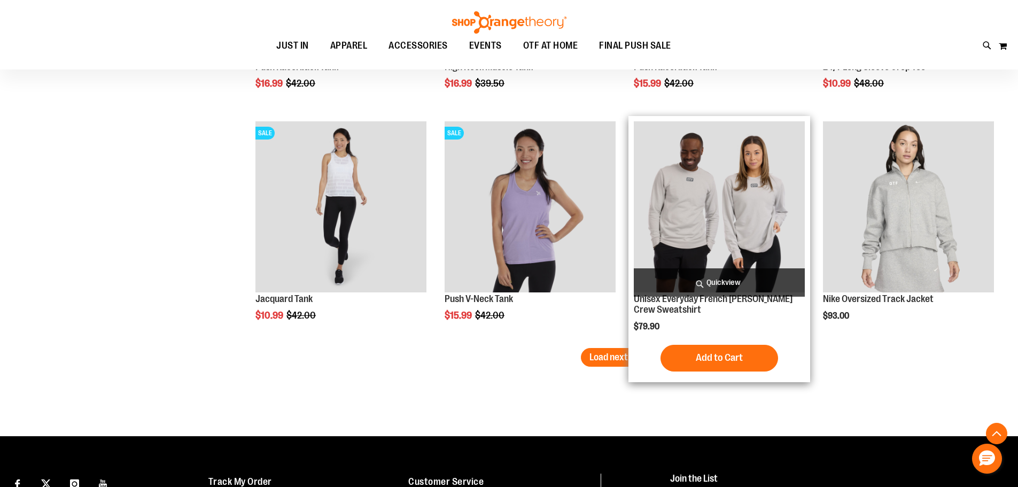
scroll to position [5458, 0]
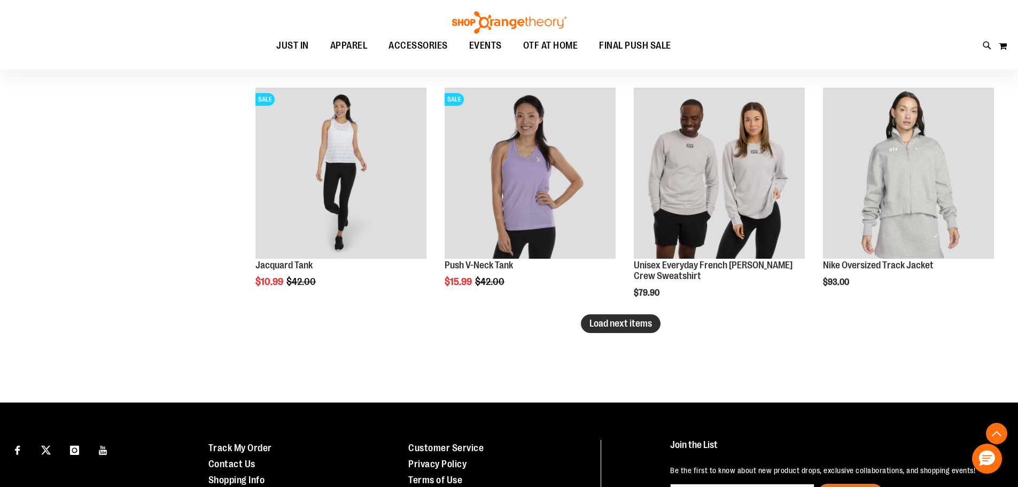
click at [642, 327] on span "Load next items" at bounding box center [620, 323] width 63 height 11
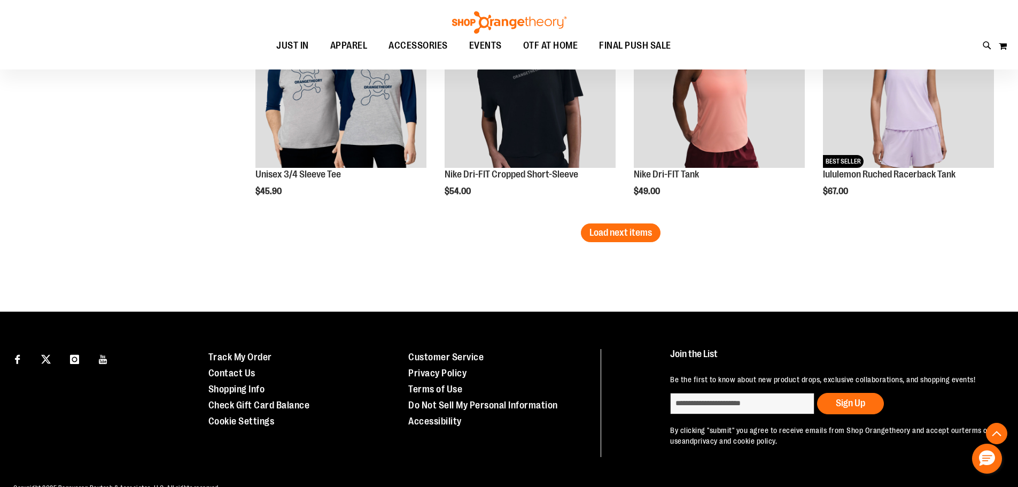
scroll to position [6260, 0]
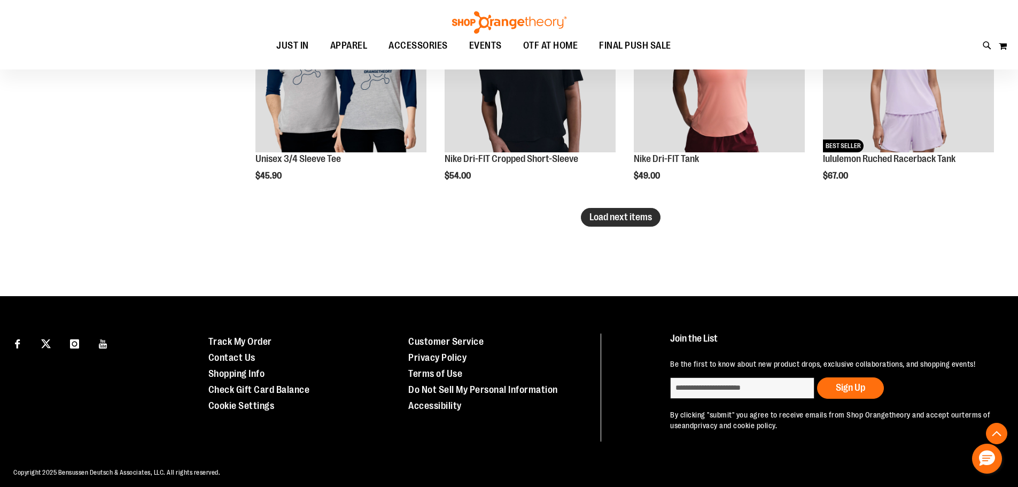
click at [600, 215] on span "Load next items" at bounding box center [620, 217] width 63 height 11
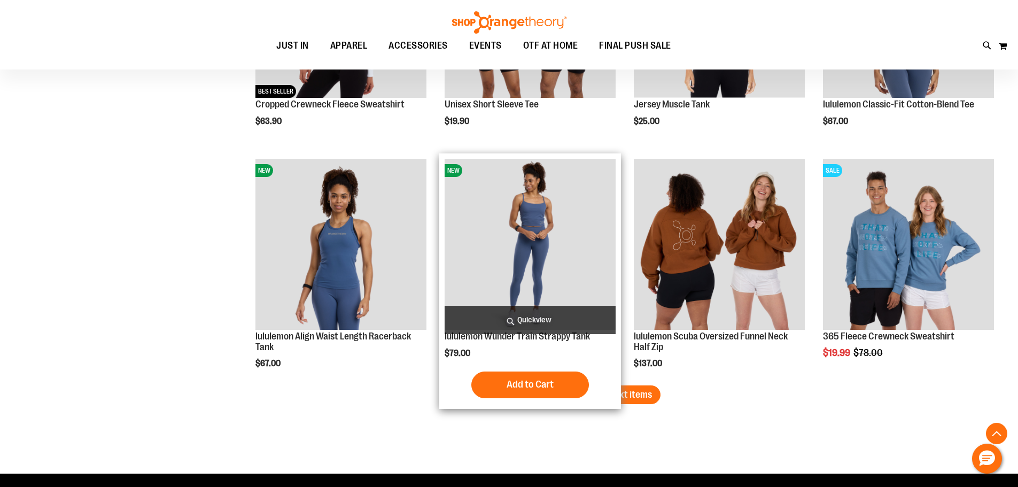
scroll to position [6794, 0]
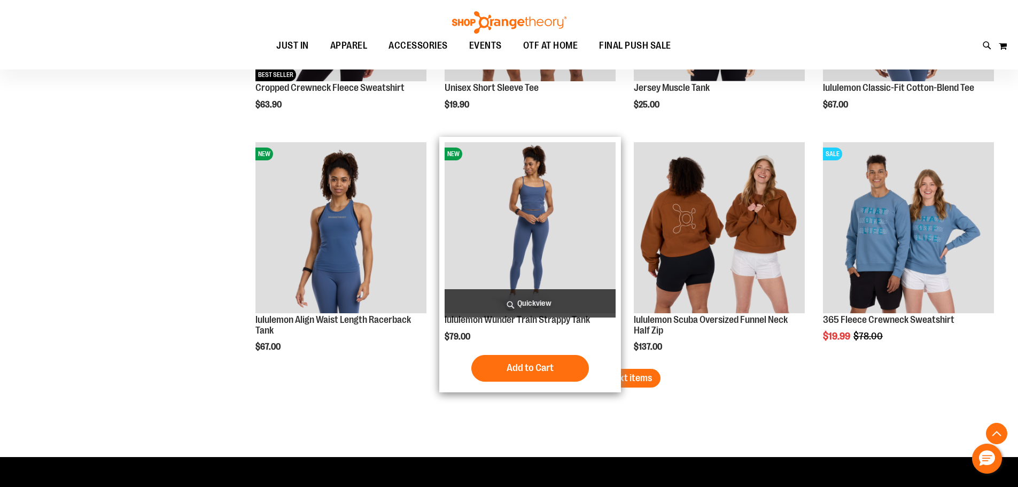
click at [601, 374] on div "Add to Cart In stock" at bounding box center [529, 368] width 171 height 27
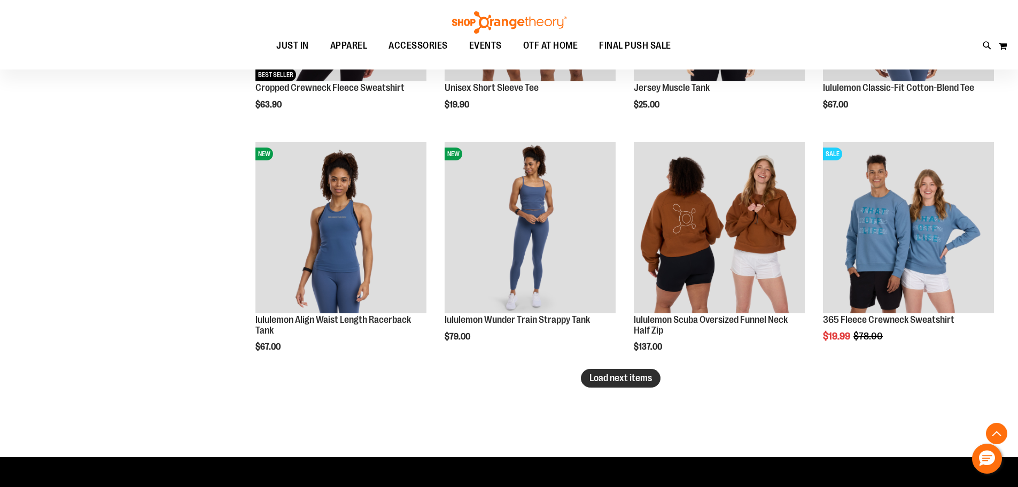
click at [639, 385] on button "Load next items" at bounding box center [621, 378] width 80 height 19
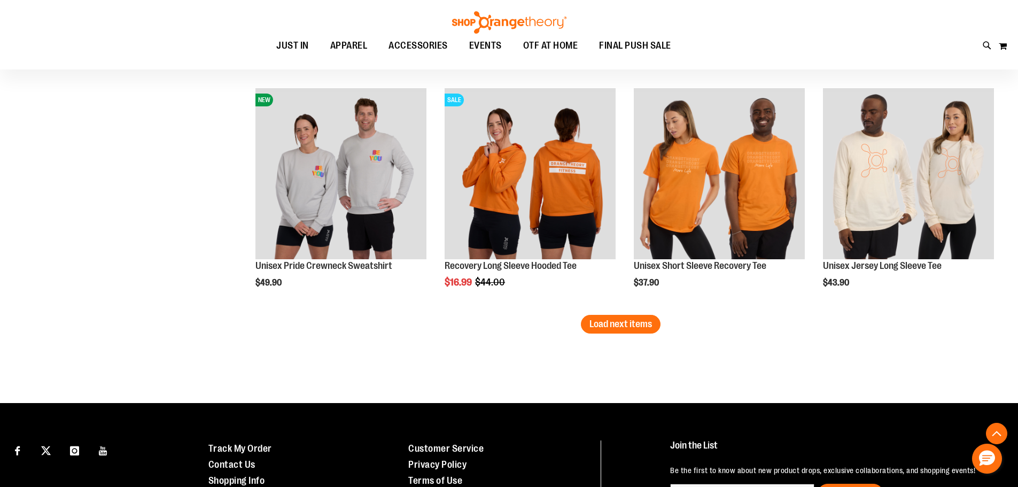
scroll to position [7543, 0]
click at [628, 324] on span "Load next items" at bounding box center [620, 323] width 63 height 11
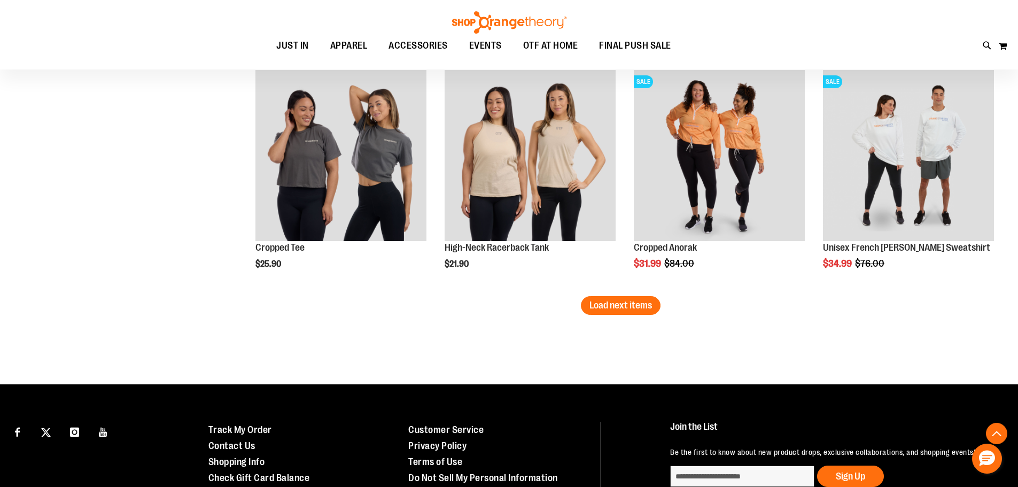
scroll to position [8291, 0]
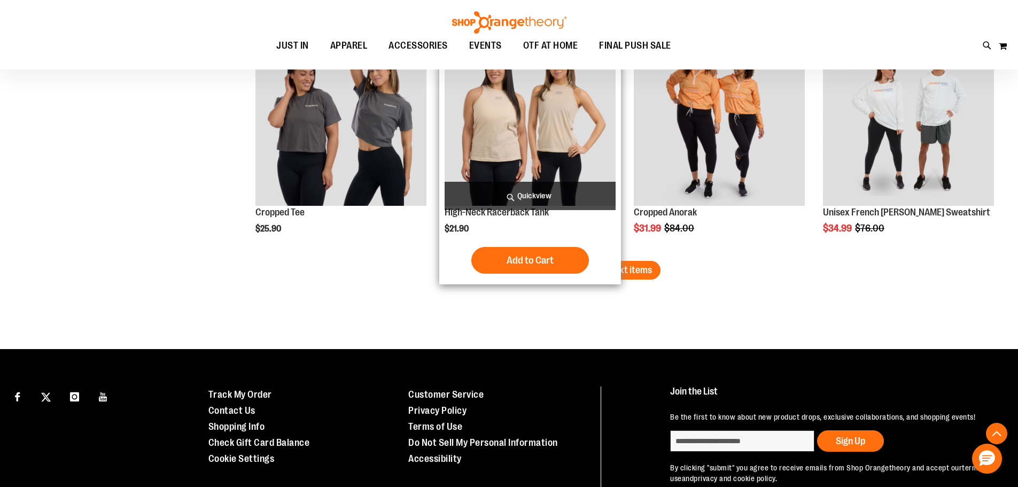
click at [611, 261] on div "Add to Cart In stock" at bounding box center [529, 260] width 171 height 27
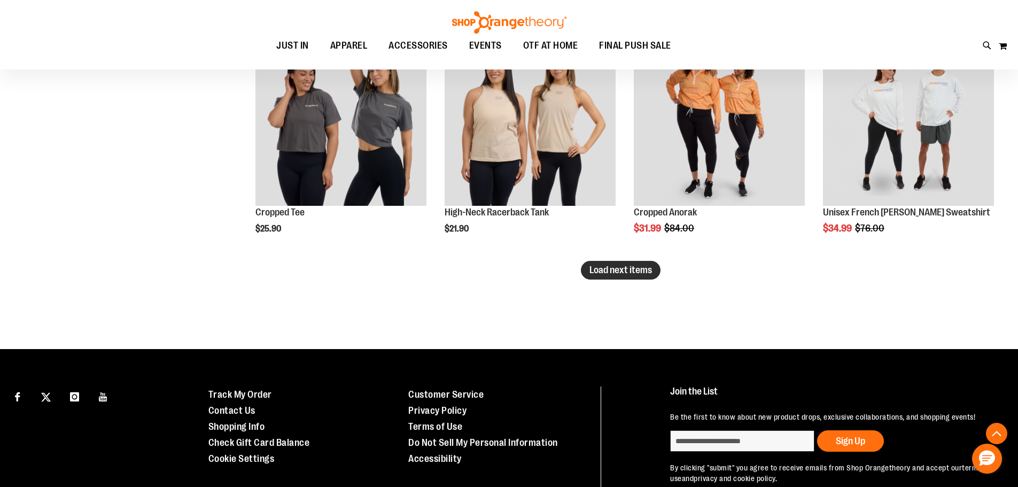
click at [639, 272] on span "Load next items" at bounding box center [620, 269] width 63 height 11
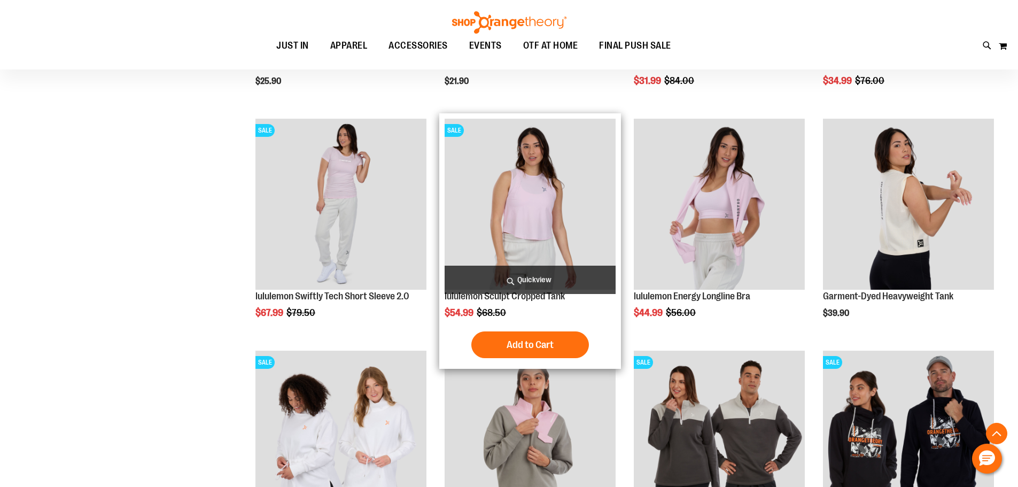
scroll to position [8452, 0]
